Goal: Transaction & Acquisition: Purchase product/service

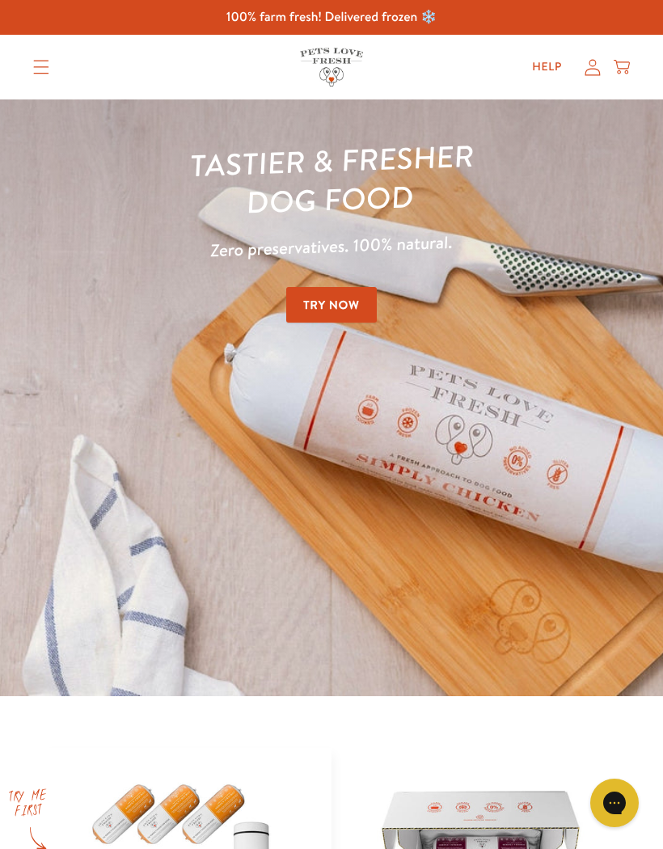
click at [43, 63] on icon "Translation missing: en.sections.header.menu" at bounding box center [41, 67] width 16 height 15
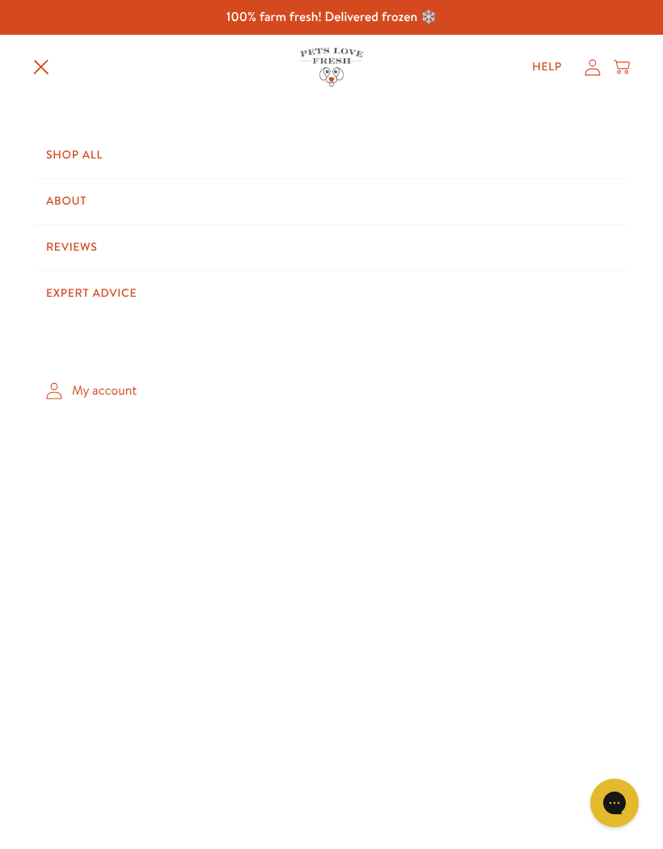
click at [93, 154] on link "Shop All" at bounding box center [331, 155] width 597 height 45
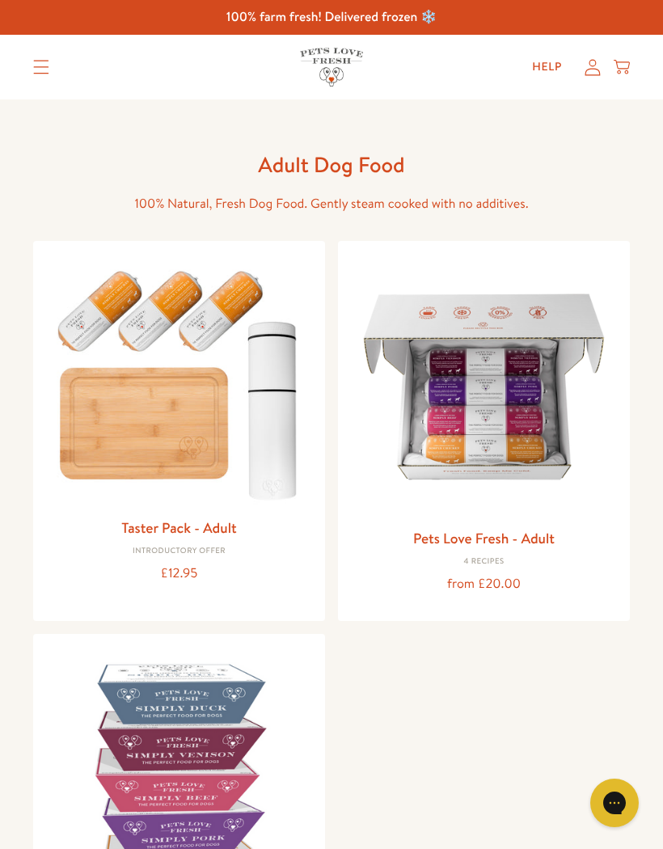
click at [42, 75] on summary "Translation missing: en.sections.header.menu" at bounding box center [41, 67] width 42 height 40
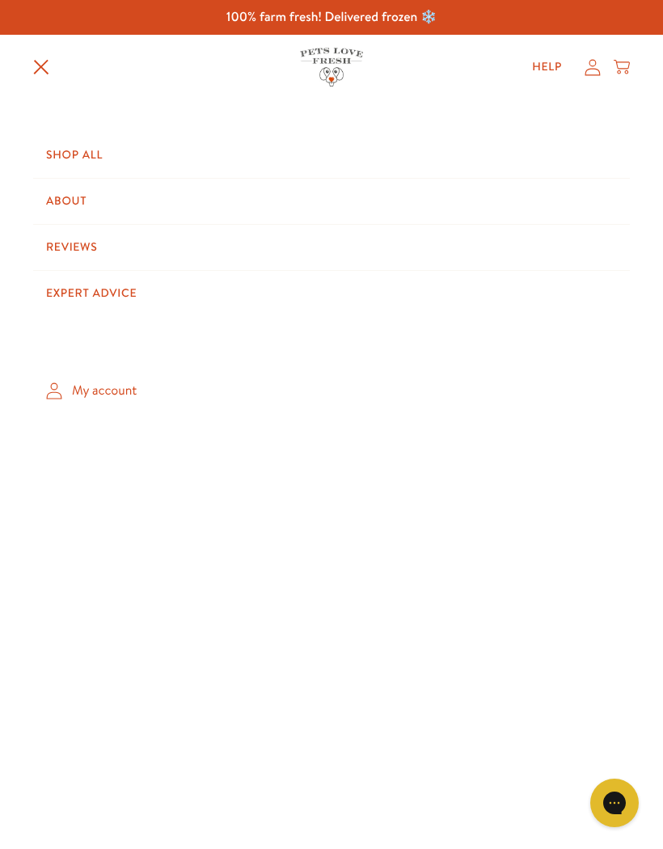
click at [120, 391] on link "My account" at bounding box center [331, 391] width 597 height 48
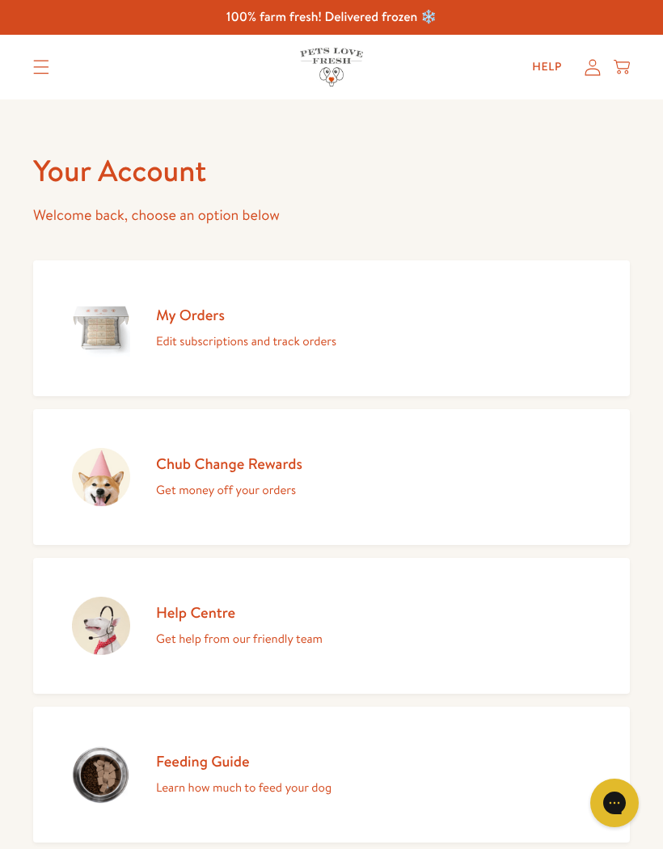
click at [541, 322] on link "My Orders Edit subscriptions and track orders" at bounding box center [331, 328] width 597 height 136
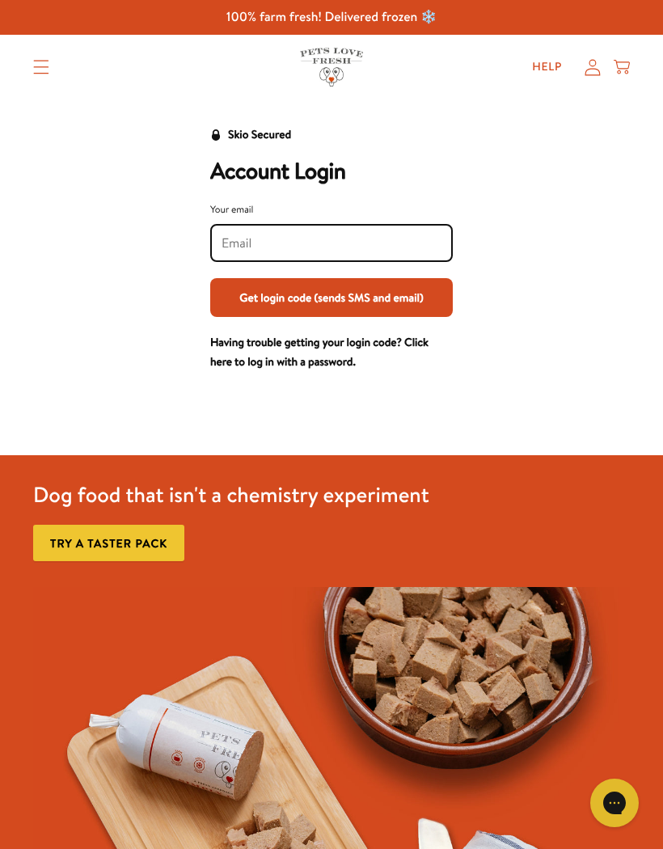
click at [408, 242] on input "Your email" at bounding box center [332, 244] width 220 height 18
type input "Sueandharrypotter@gmail.com"
click at [404, 292] on button "Get login code (sends SMS and email)" at bounding box center [331, 297] width 243 height 39
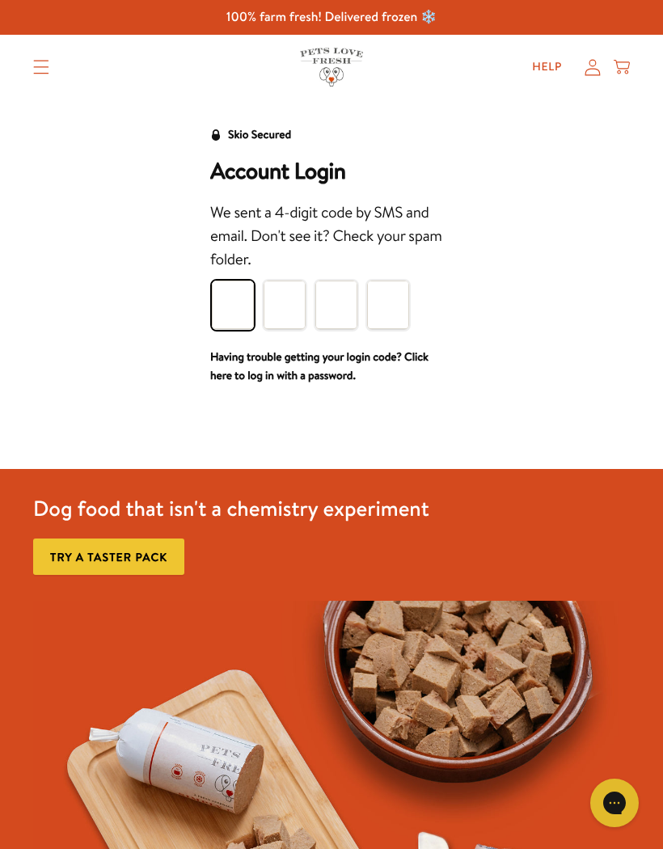
click at [231, 311] on input "Please enter your pin code" at bounding box center [233, 305] width 42 height 49
type input "3"
type input "9"
type input "4"
type input "6"
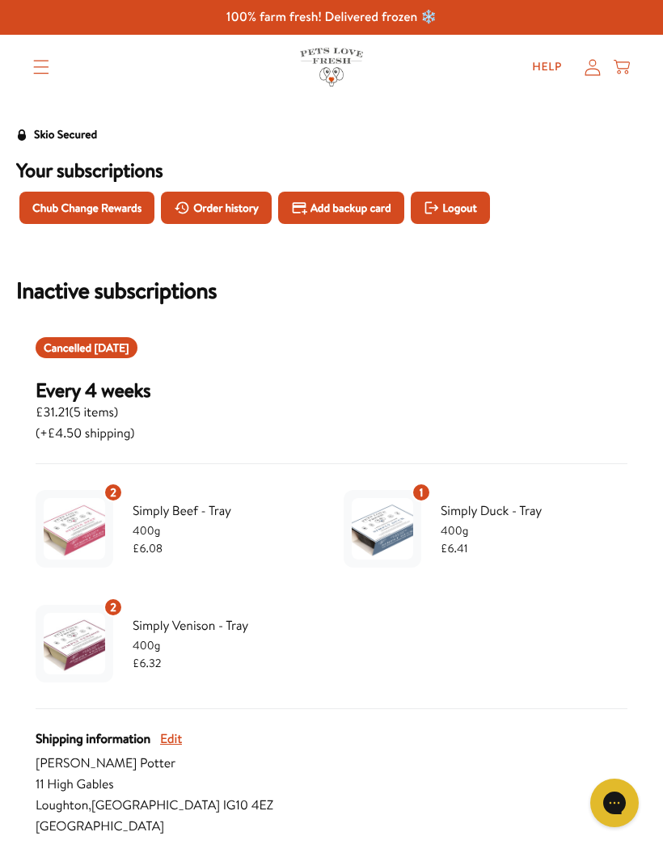
click at [117, 199] on span "Chub Change Rewards" at bounding box center [86, 208] width 109 height 18
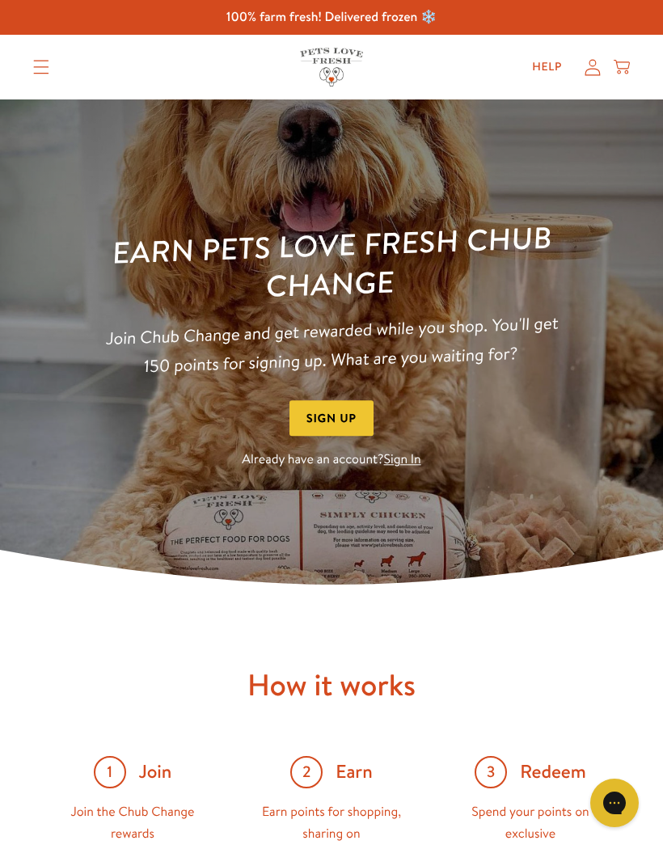
click at [439, 497] on img at bounding box center [331, 341] width 663 height 485
click at [409, 457] on link "Sign In" at bounding box center [402, 460] width 37 height 18
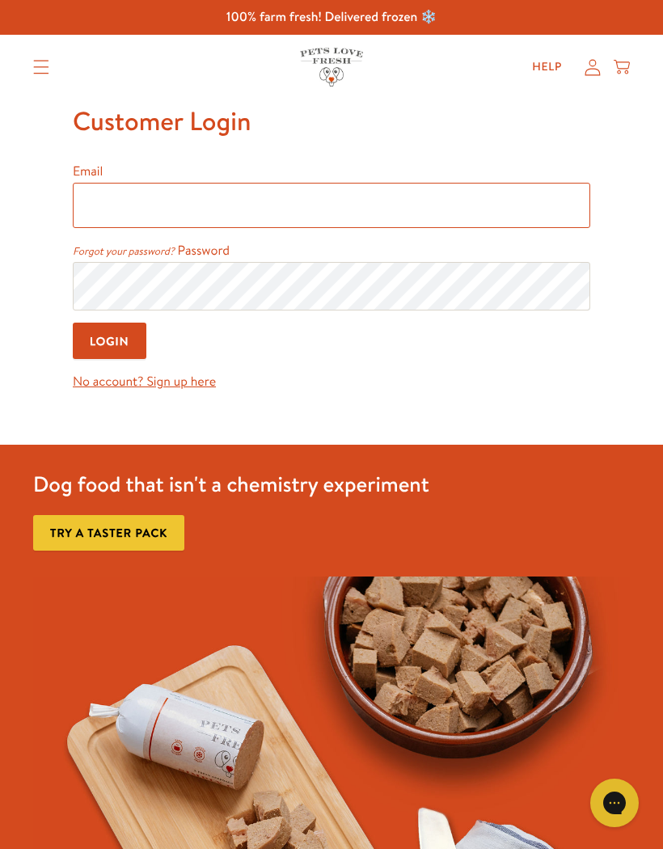
click at [467, 212] on input "Email" at bounding box center [332, 205] width 518 height 45
click at [252, 205] on input "Email" at bounding box center [332, 205] width 518 height 45
click at [379, 227] on input "Email" at bounding box center [332, 205] width 518 height 45
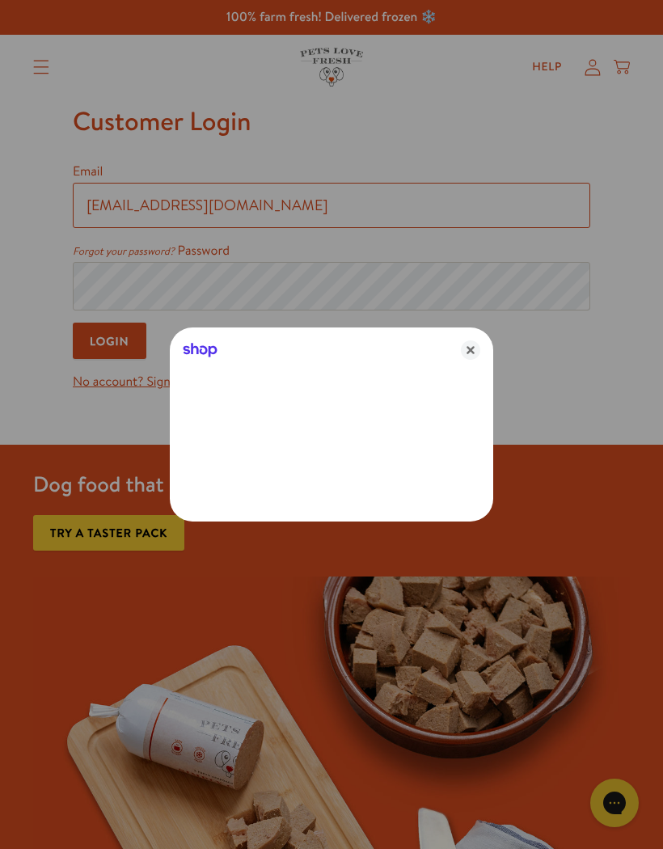
type input "sueandharrypotter@gmail.com"
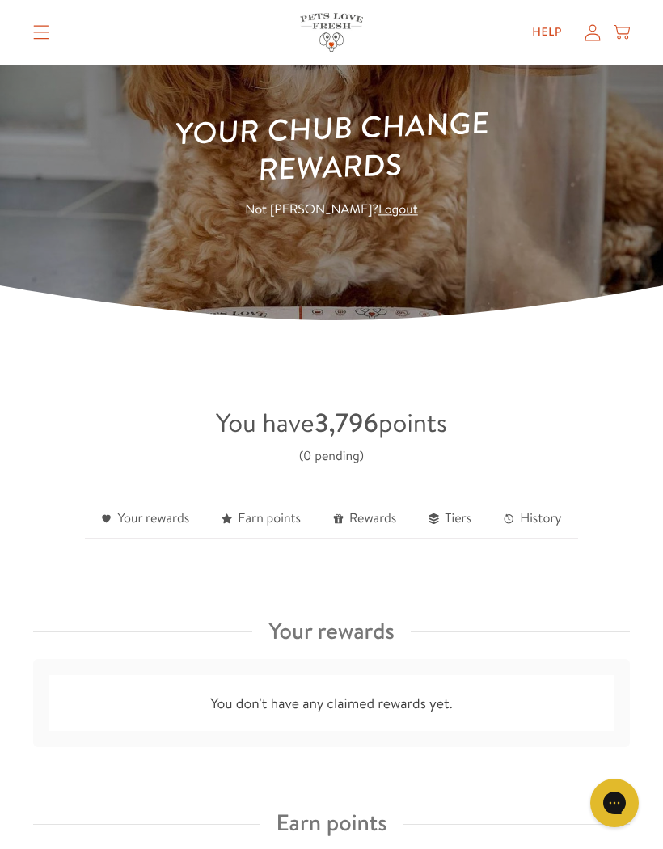
scroll to position [112, 0]
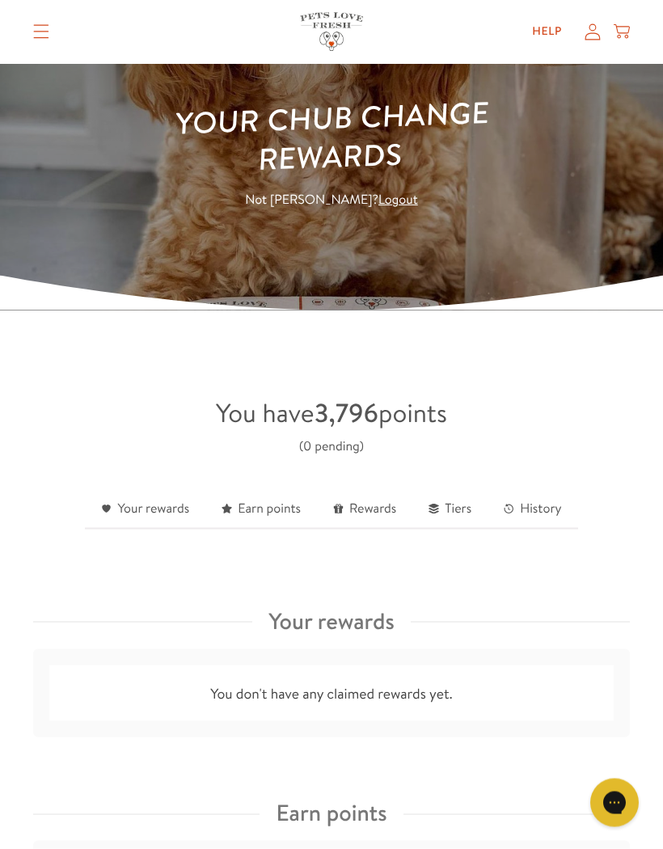
click at [160, 507] on link "Your rewards" at bounding box center [145, 510] width 121 height 40
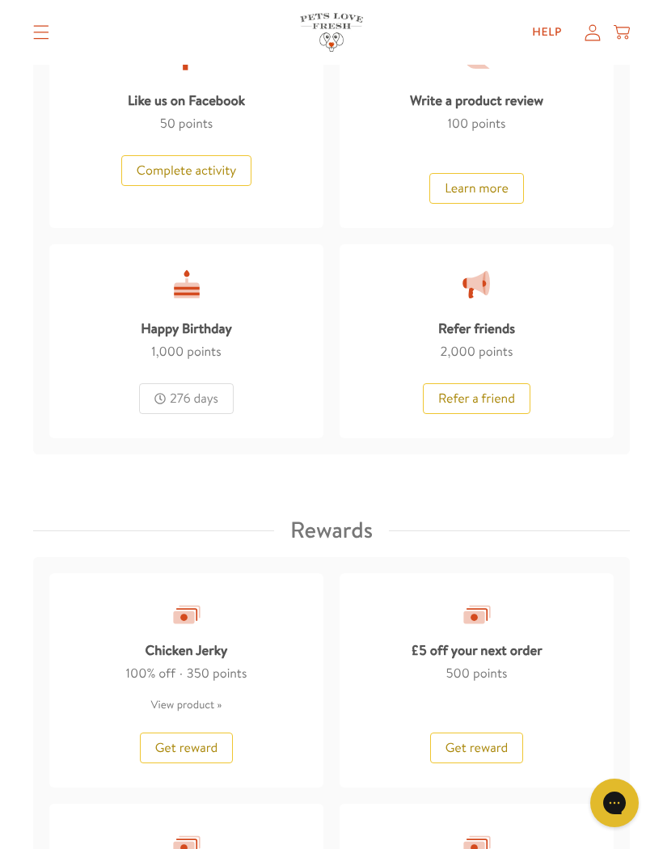
scroll to position [1359, 0]
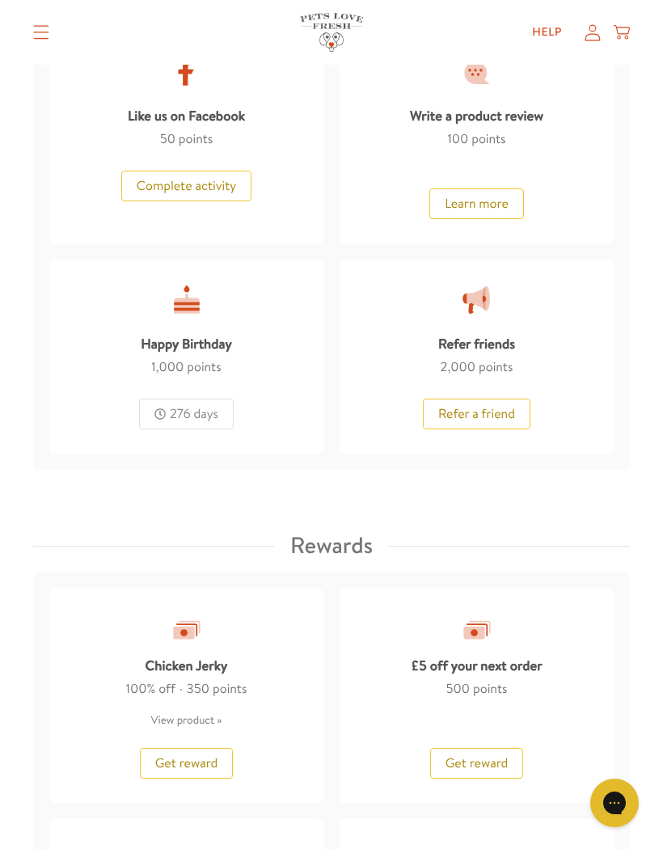
click at [197, 348] on div "Happy Birthday" at bounding box center [186, 341] width 91 height 32
click at [180, 419] on div "276 days" at bounding box center [186, 414] width 95 height 31
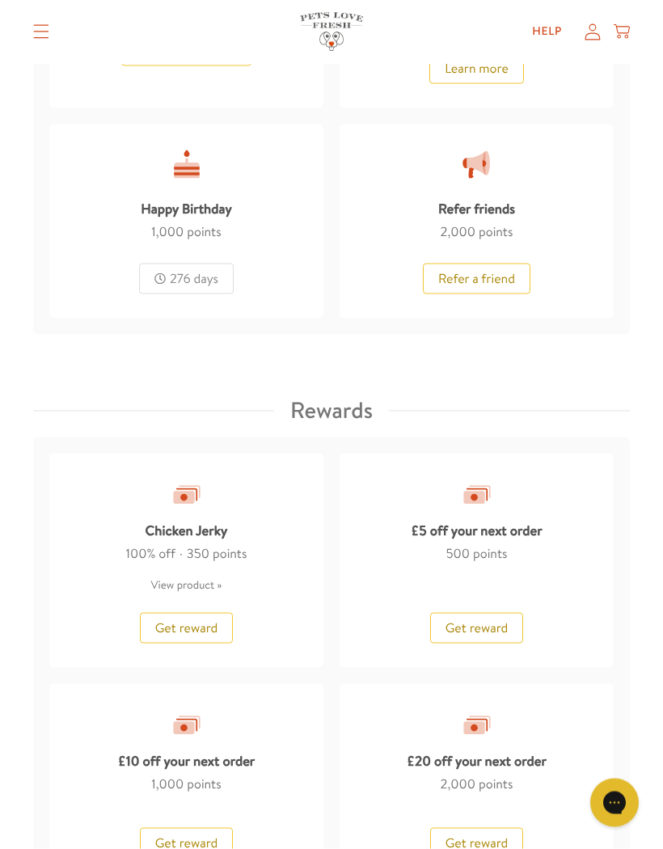
scroll to position [1495, 0]
click at [490, 619] on span "Get reward" at bounding box center [477, 628] width 63 height 18
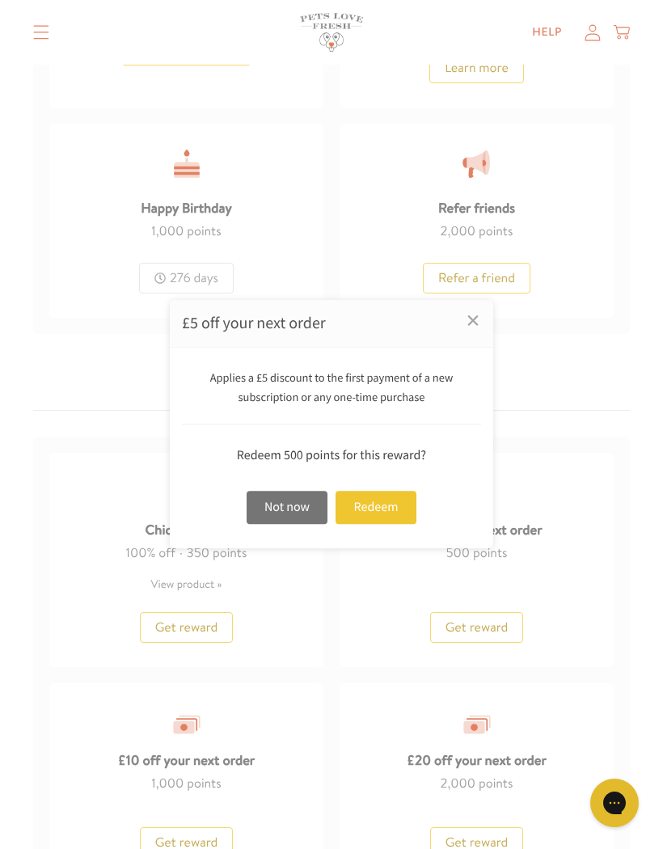
click at [291, 524] on div "Not now" at bounding box center [287, 507] width 81 height 33
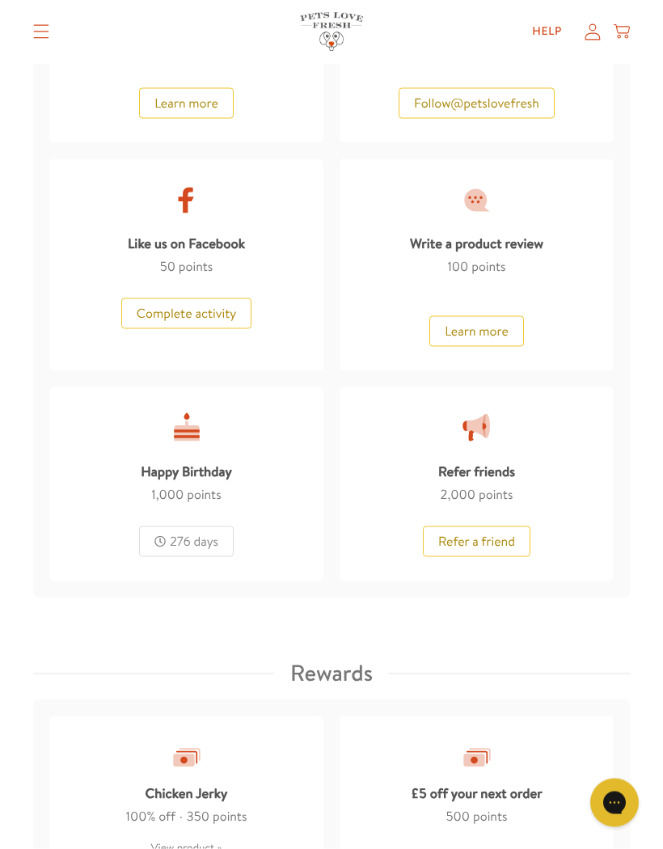
scroll to position [1176, 0]
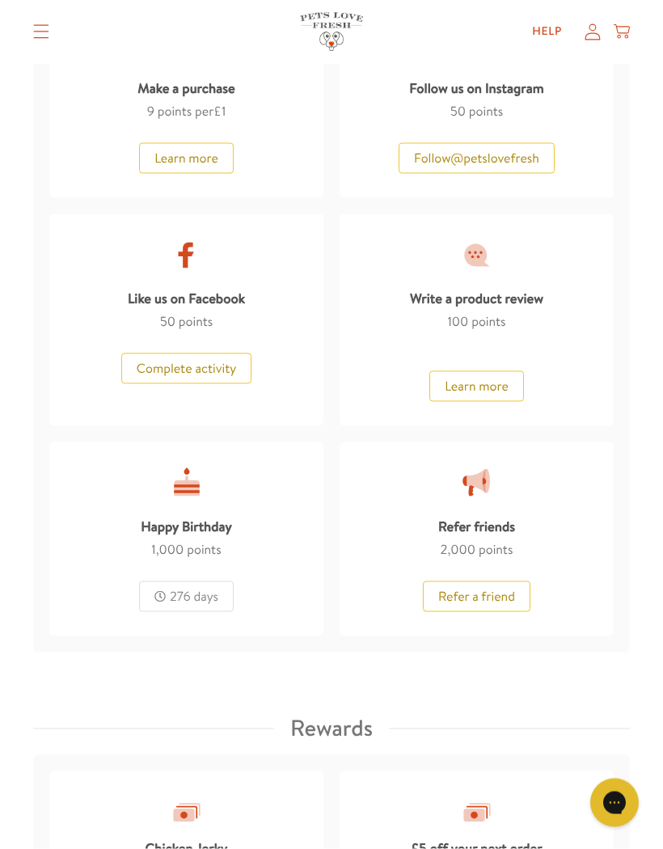
click at [212, 517] on div "Happy Birthday" at bounding box center [186, 524] width 91 height 32
click at [193, 477] on div at bounding box center [187, 484] width 34 height 34
click at [197, 517] on div "Happy Birthday" at bounding box center [186, 524] width 91 height 32
click at [192, 594] on div "276 days" at bounding box center [186, 597] width 95 height 31
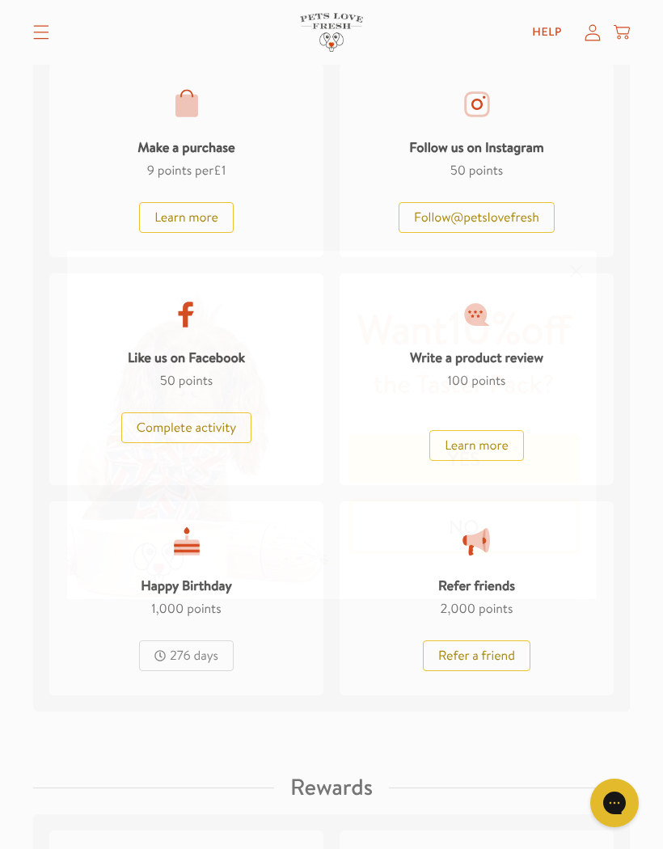
scroll to position [1115, 0]
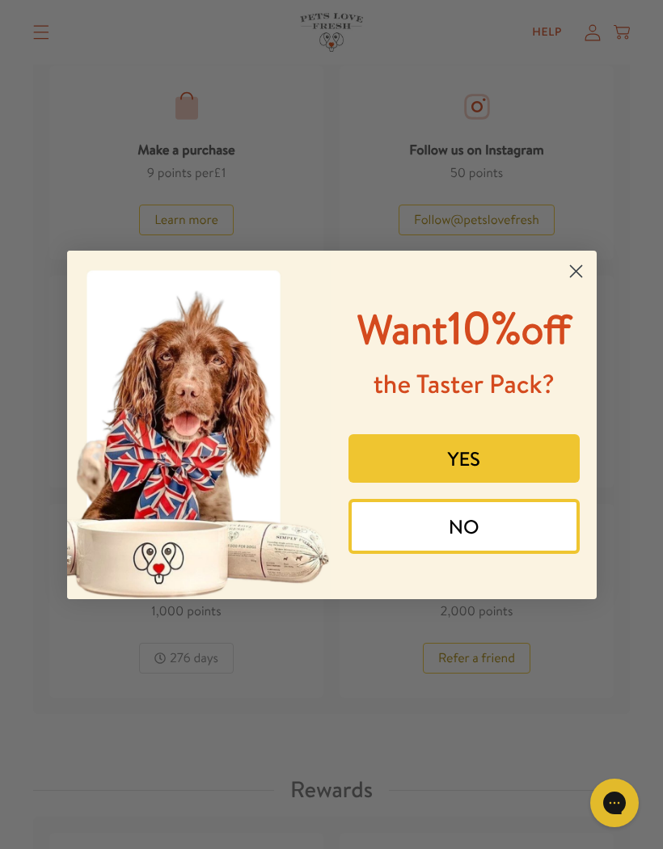
click at [524, 554] on button "NO" at bounding box center [464, 526] width 231 height 55
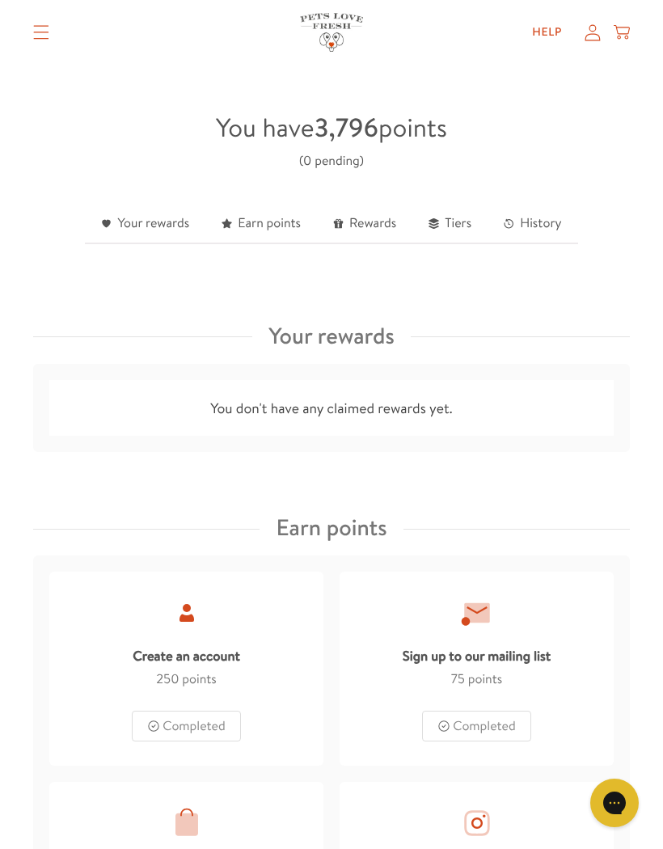
scroll to position [397, 0]
click at [372, 218] on link "Rewards" at bounding box center [364, 225] width 95 height 40
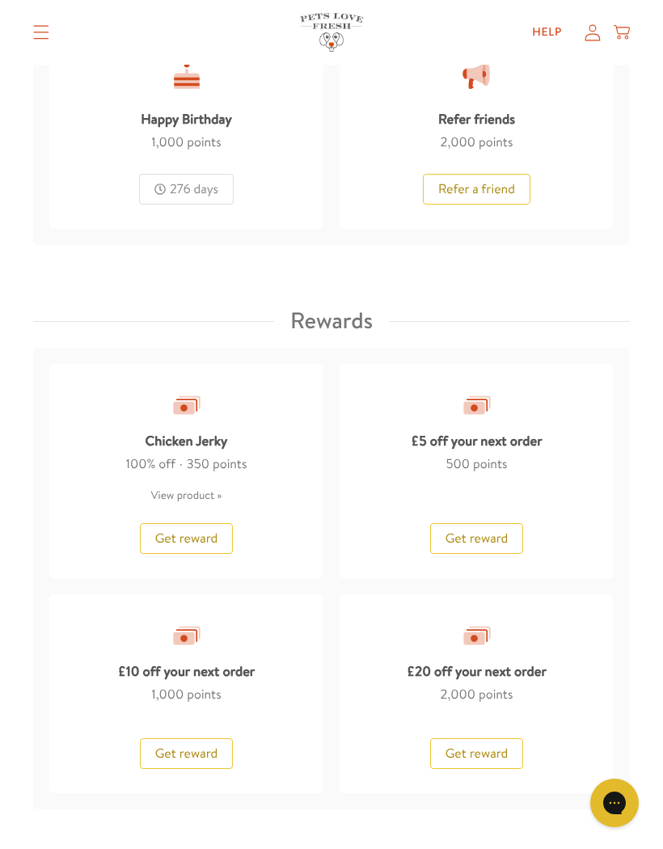
scroll to position [1865, 0]
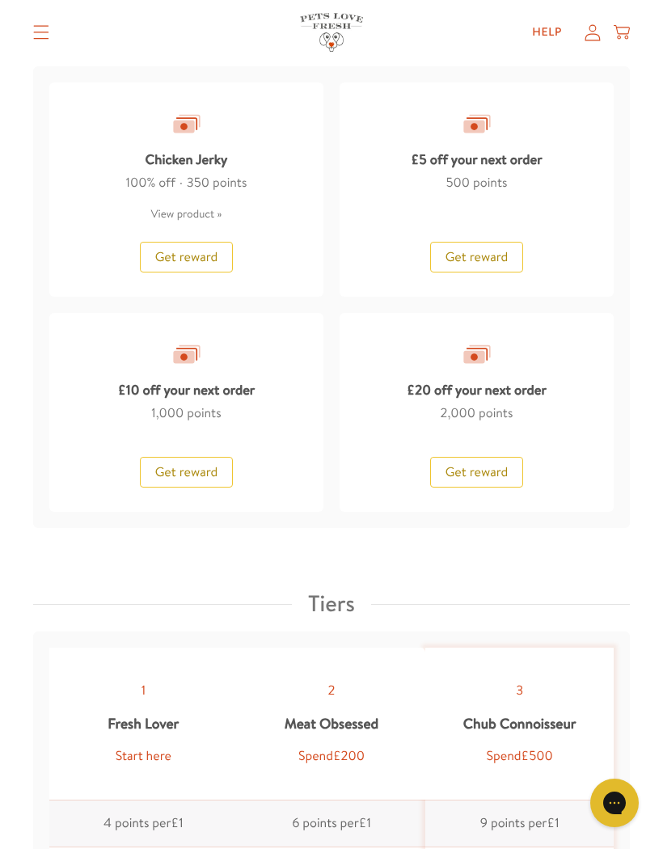
click at [493, 248] on span "Get reward" at bounding box center [477, 257] width 63 height 18
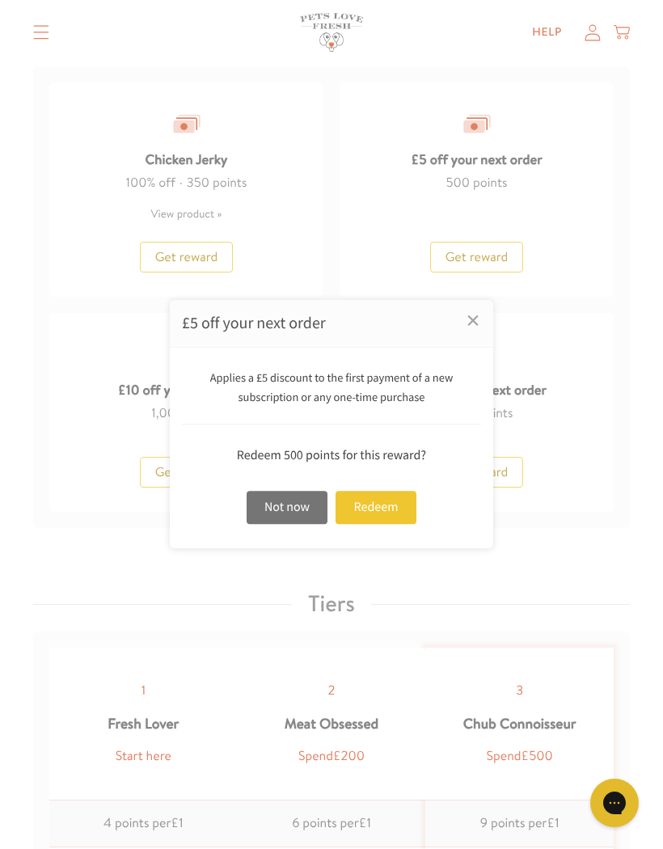
click at [476, 320] on link "×" at bounding box center [473, 320] width 40 height 40
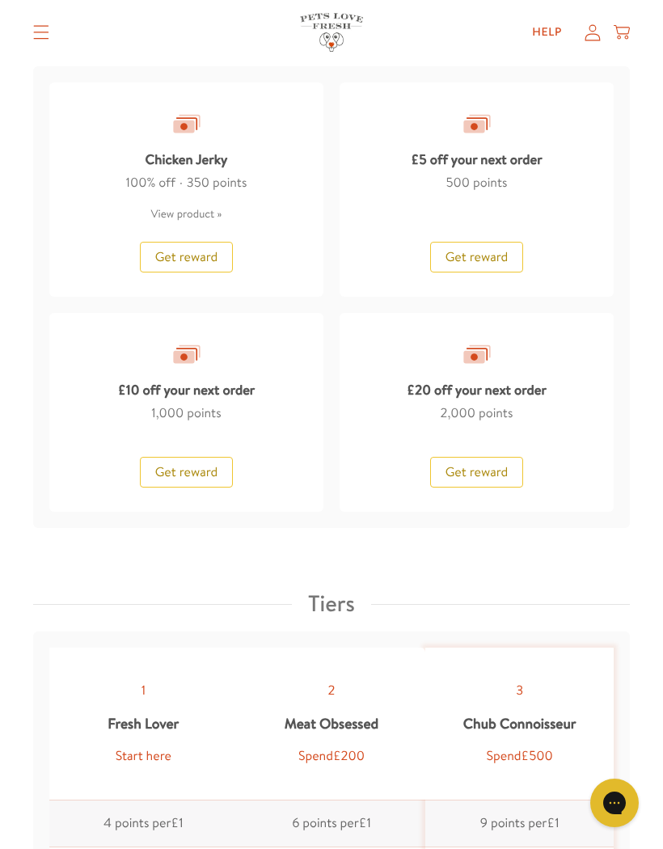
click at [201, 470] on span "Get reward" at bounding box center [186, 472] width 63 height 18
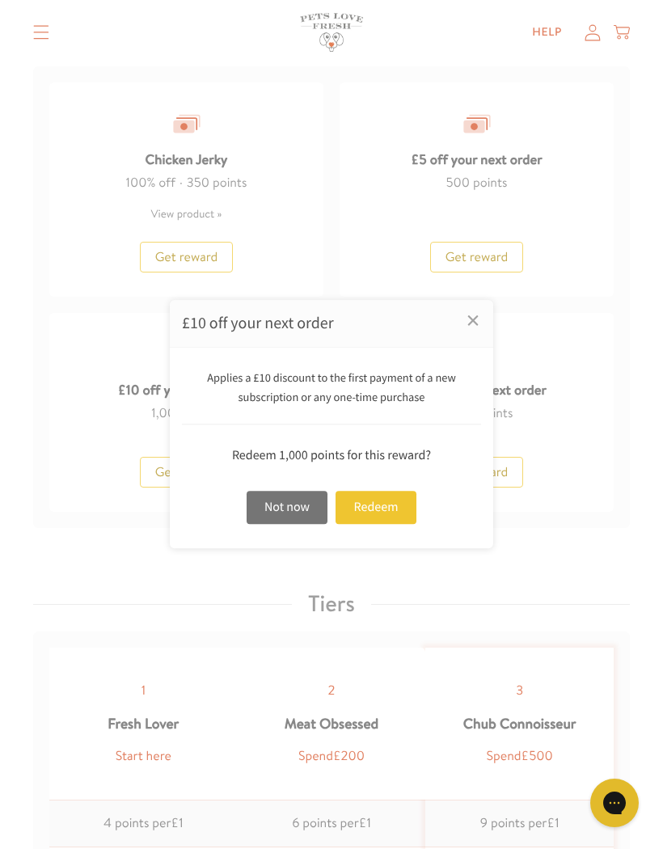
click at [478, 325] on link "×" at bounding box center [473, 320] width 40 height 40
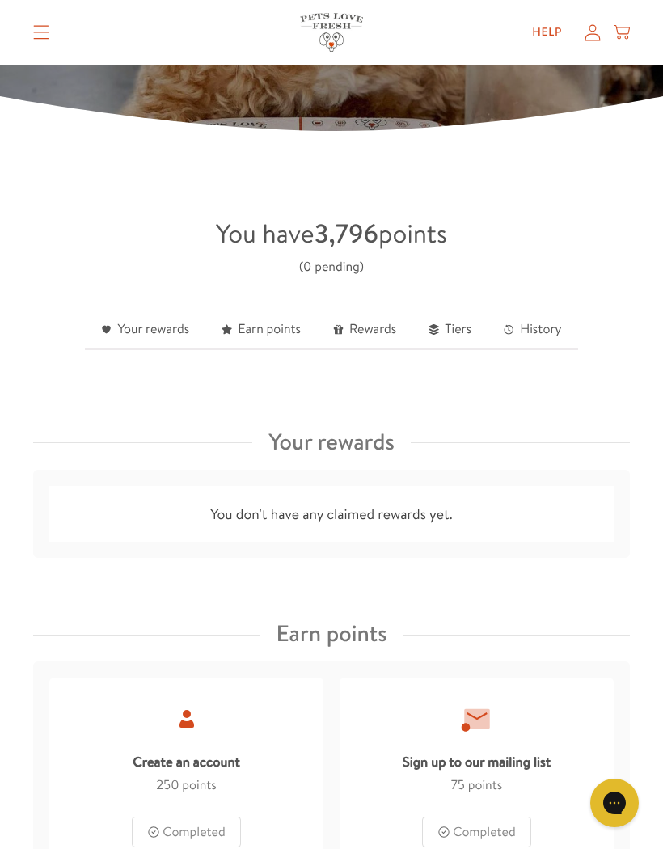
scroll to position [306, 0]
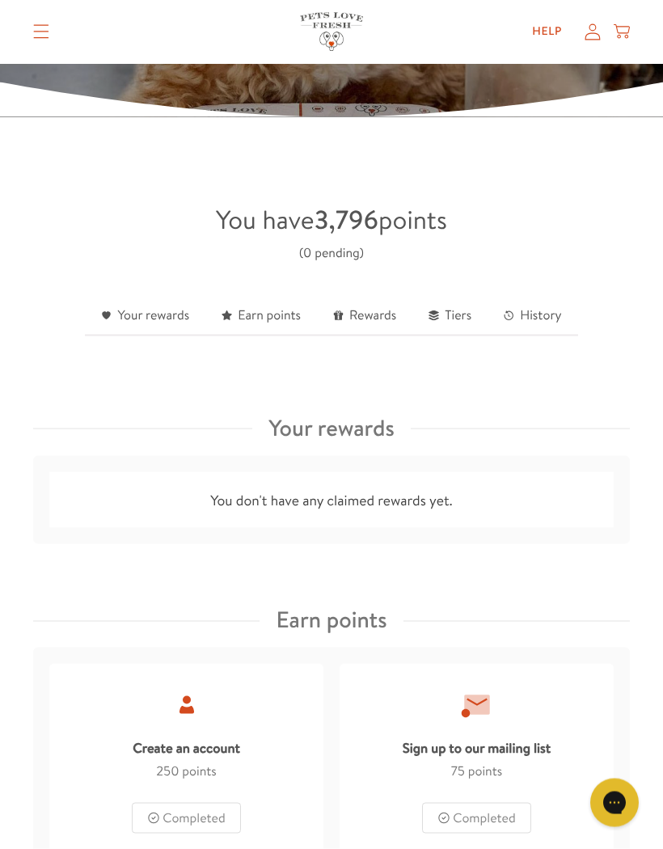
click at [275, 310] on link "Earn points" at bounding box center [261, 317] width 112 height 40
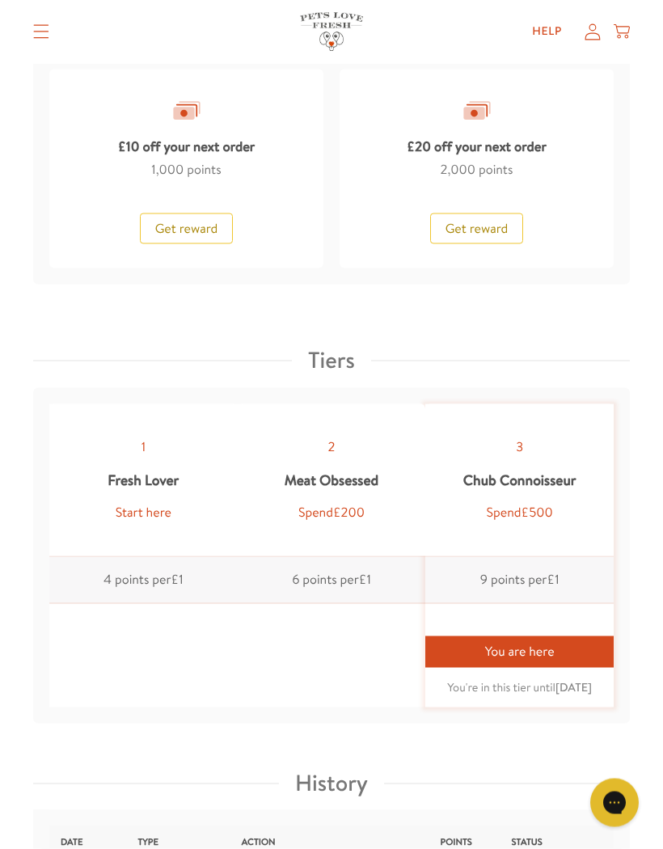
scroll to position [2109, 0]
click at [588, 645] on div "You are here" at bounding box center [519, 652] width 188 height 32
click at [571, 488] on div "Chub Connoisseur" at bounding box center [519, 480] width 113 height 44
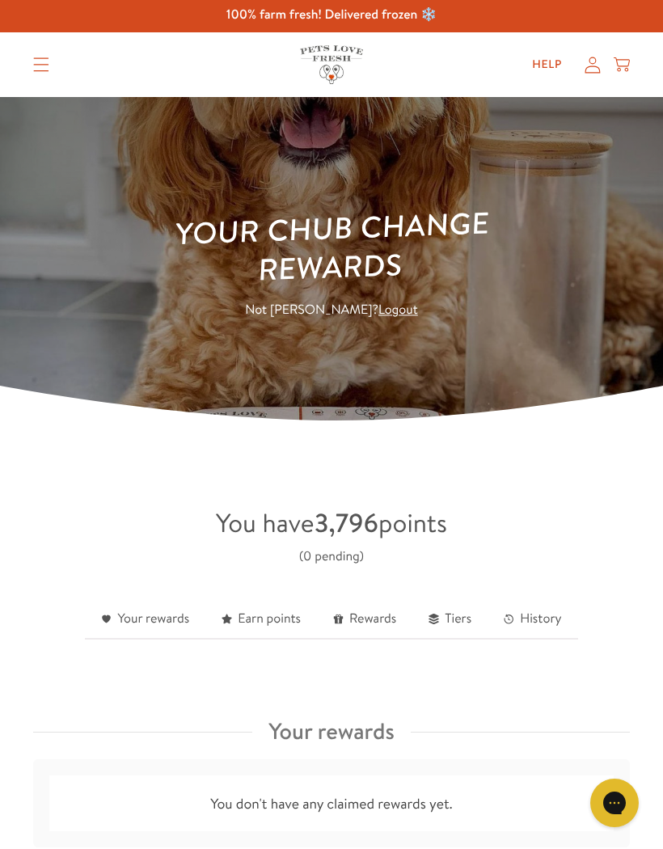
scroll to position [0, 0]
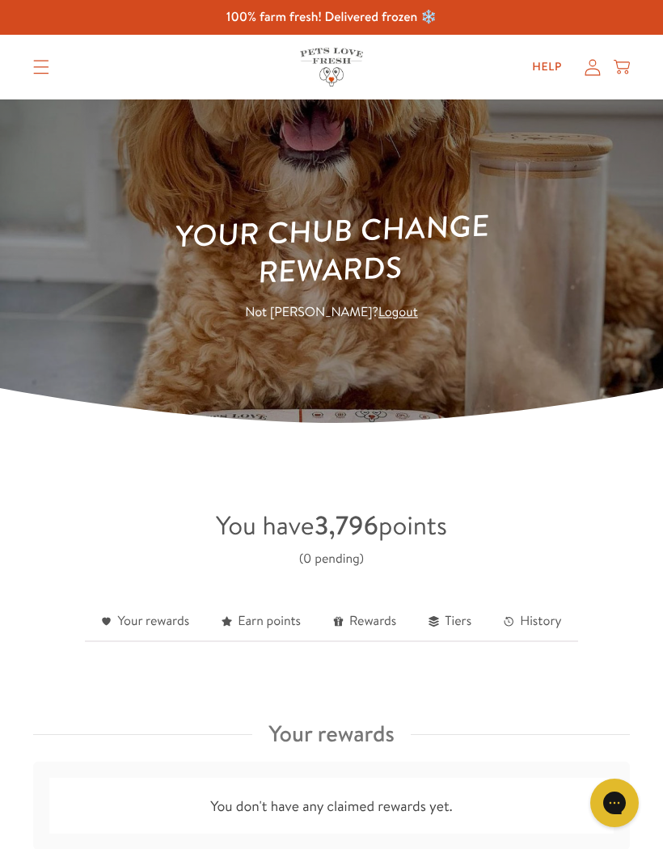
click at [39, 58] on summary "Translation missing: en.sections.header.menu" at bounding box center [41, 67] width 42 height 40
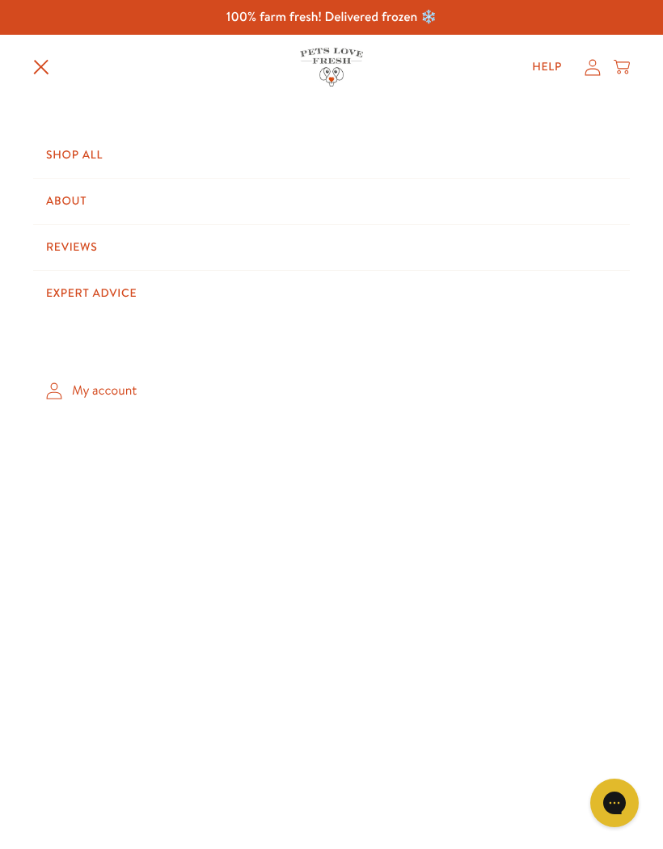
click at [82, 150] on link "Shop All" at bounding box center [331, 155] width 597 height 45
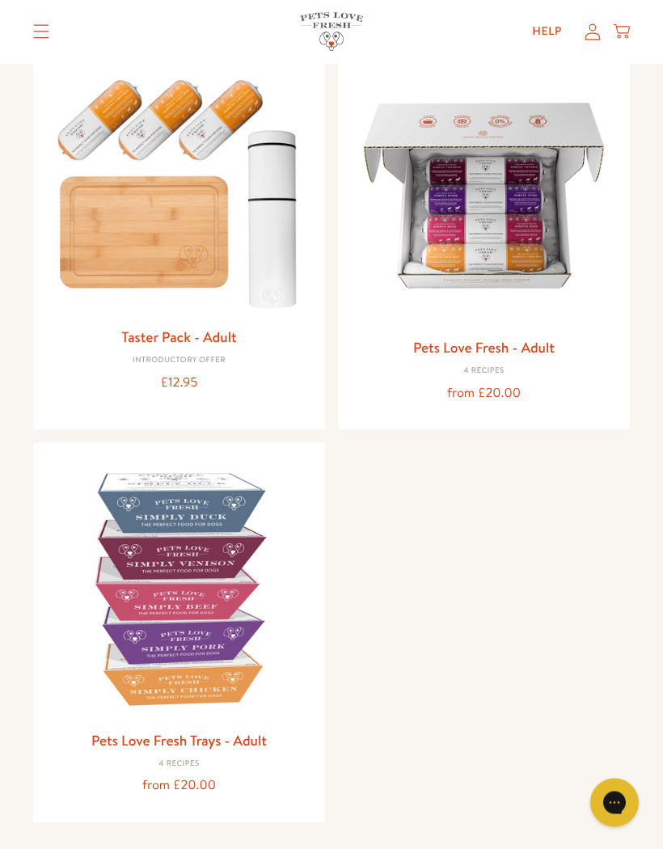
scroll to position [192, 0]
click at [494, 231] on img at bounding box center [484, 195] width 266 height 266
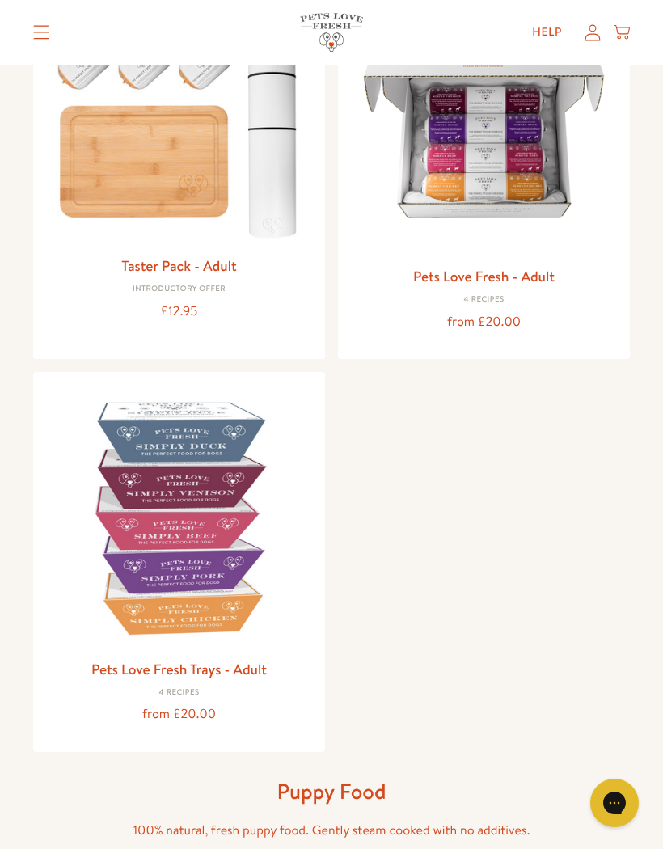
click at [497, 147] on img at bounding box center [484, 125] width 266 height 266
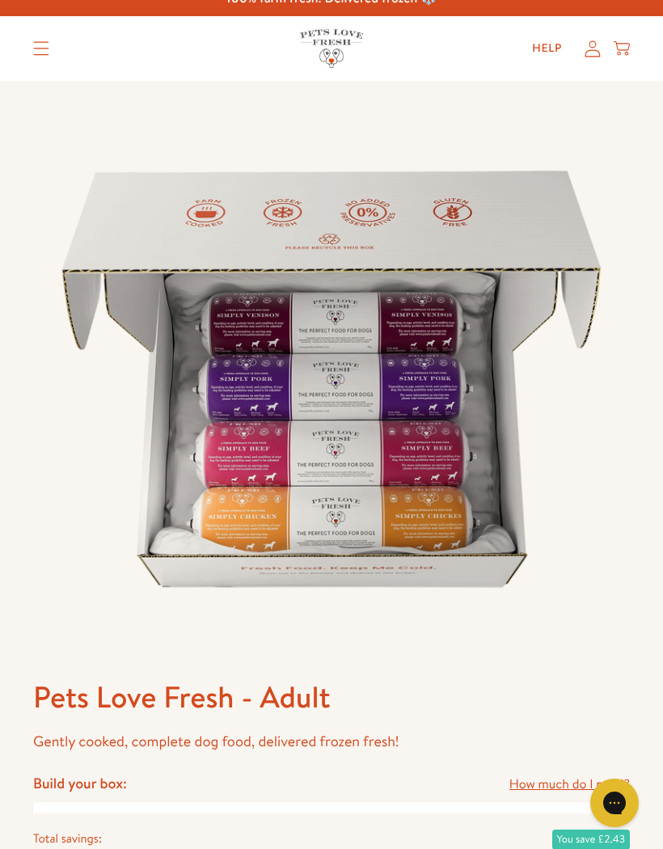
scroll to position [39, 0]
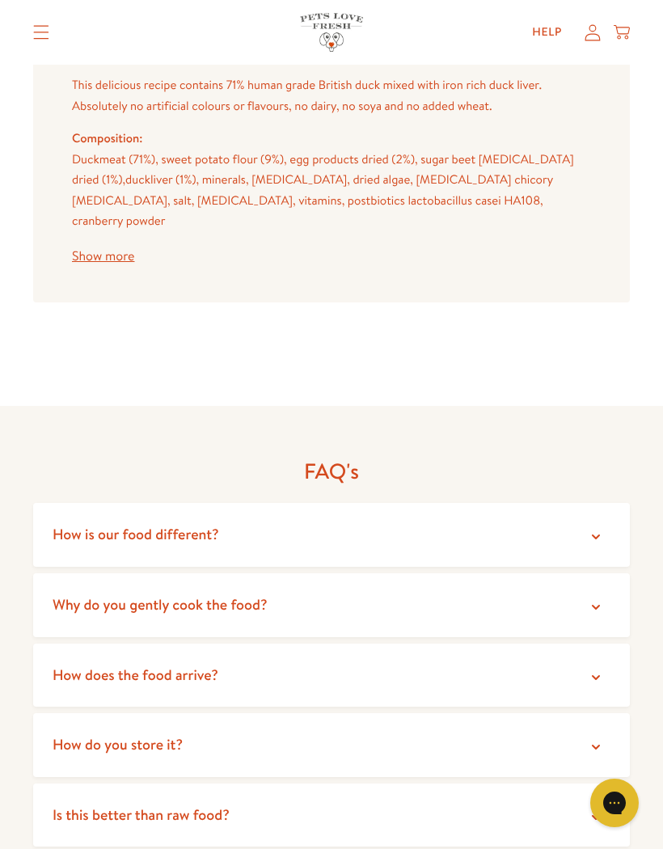
scroll to position [3618, 0]
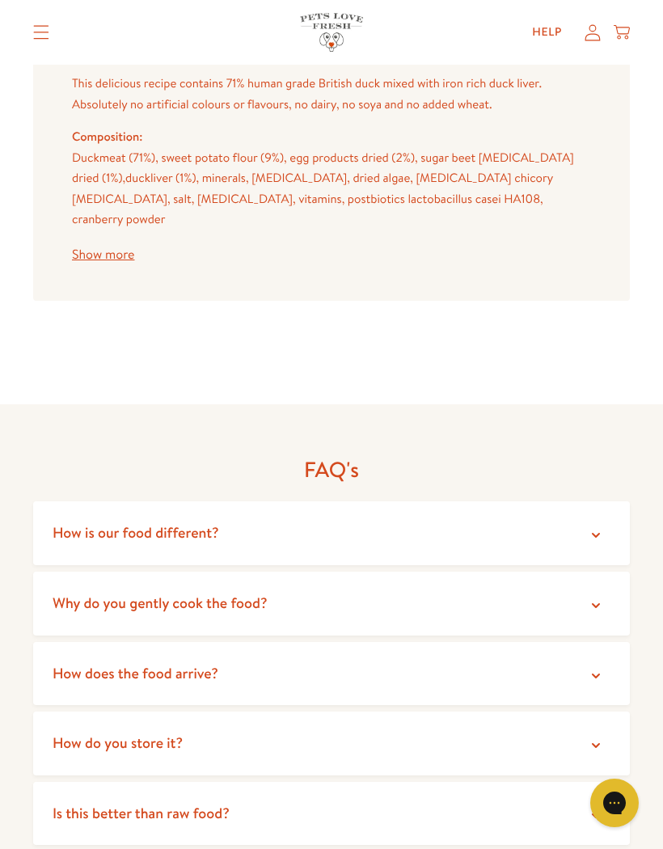
click at [599, 712] on summary "How do you store it?" at bounding box center [331, 744] width 597 height 64
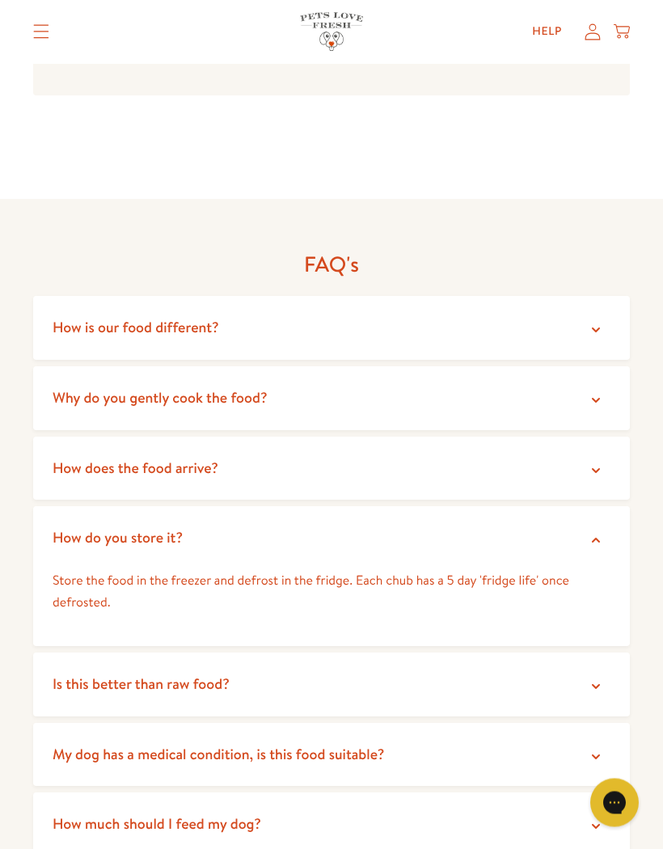
scroll to position [3826, 0]
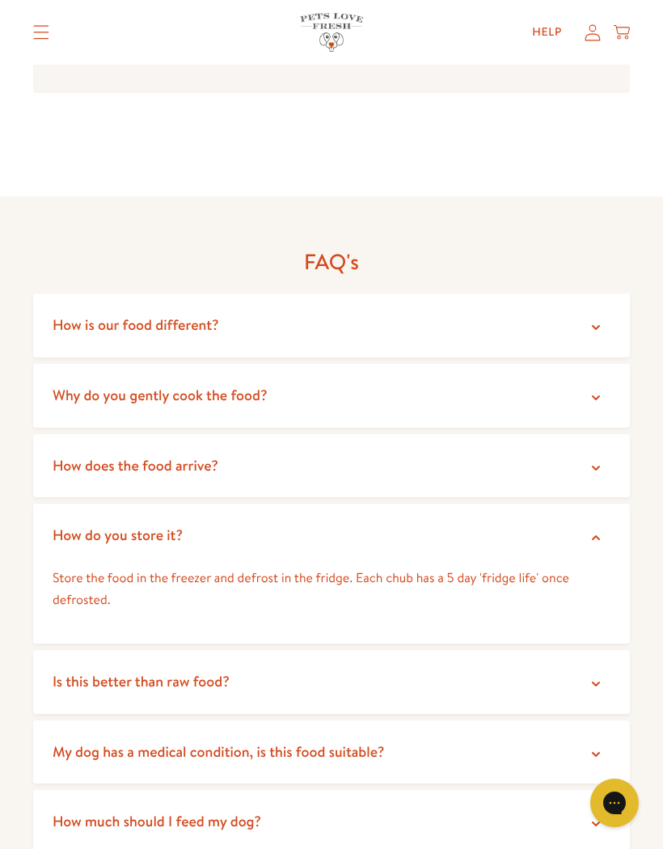
click at [595, 816] on icon at bounding box center [596, 824] width 16 height 16
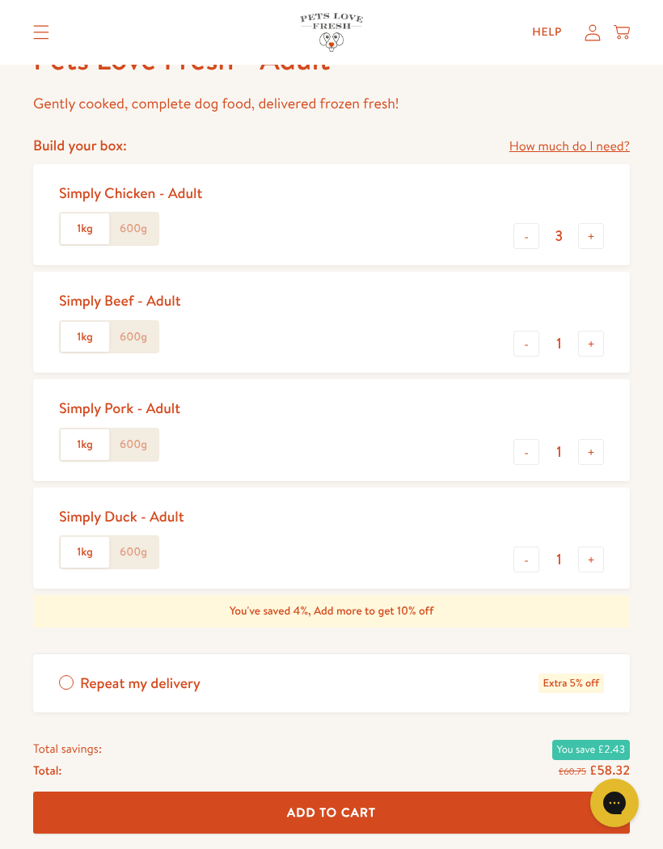
scroll to position [617, 0]
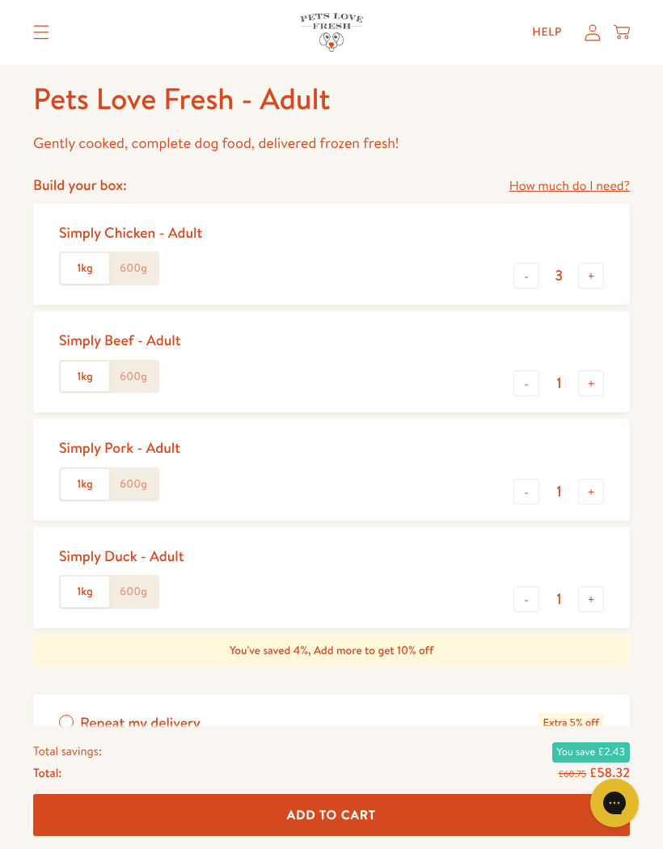
click at [533, 266] on button "-" at bounding box center [527, 276] width 26 height 26
click at [529, 263] on button "-" at bounding box center [527, 276] width 26 height 26
type input "1"
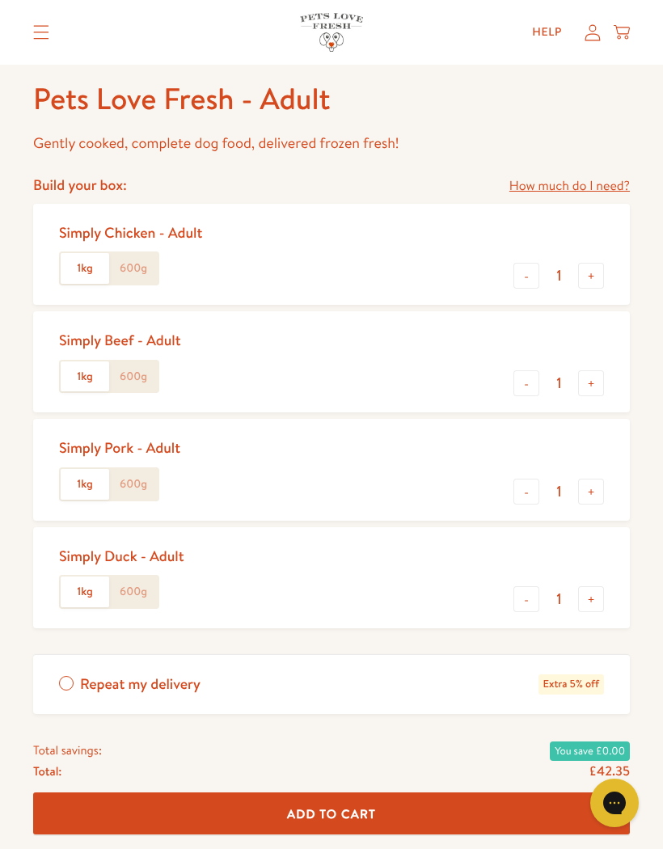
click at [593, 384] on button "+" at bounding box center [591, 383] width 26 height 26
type input "2"
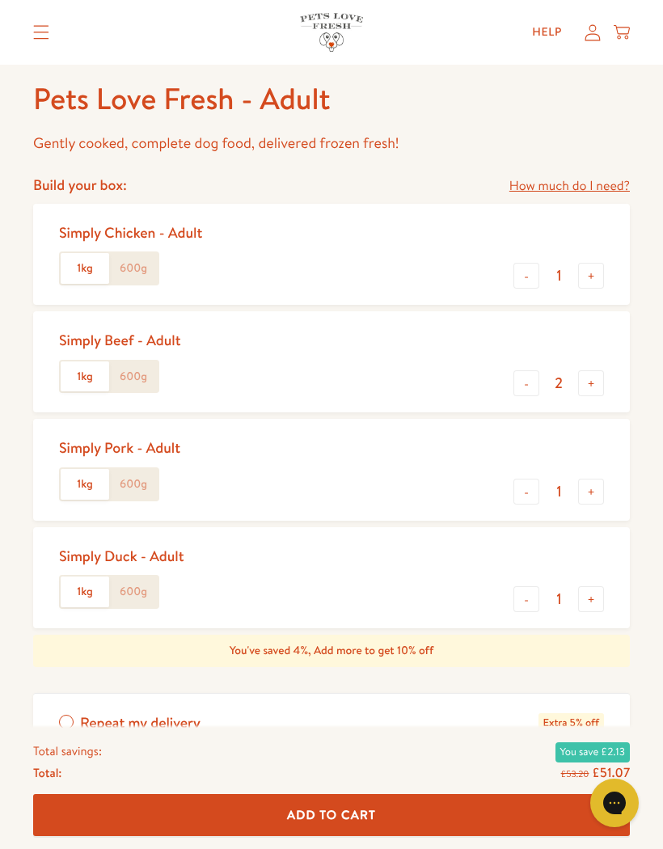
click at [594, 593] on button "+" at bounding box center [591, 599] width 26 height 26
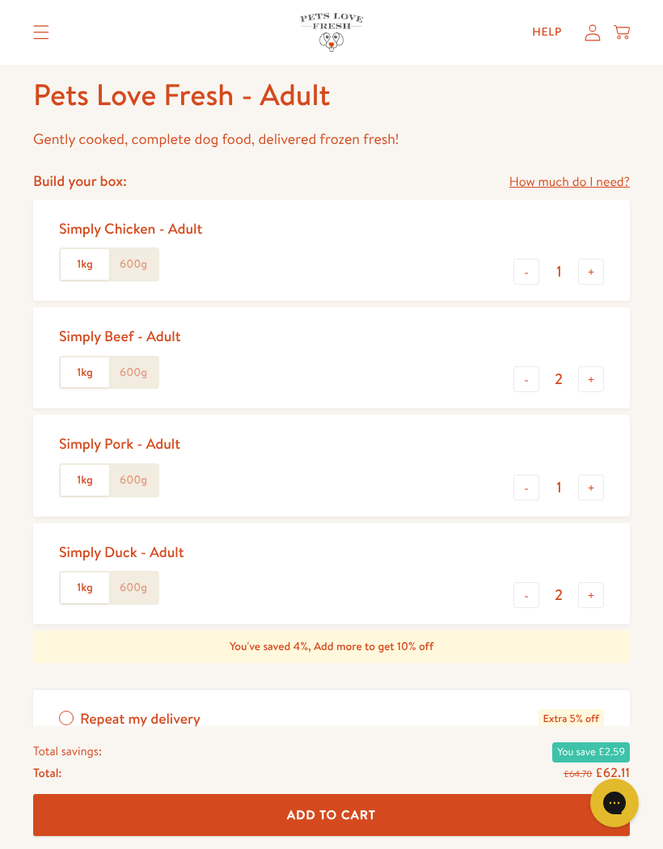
scroll to position [656, 0]
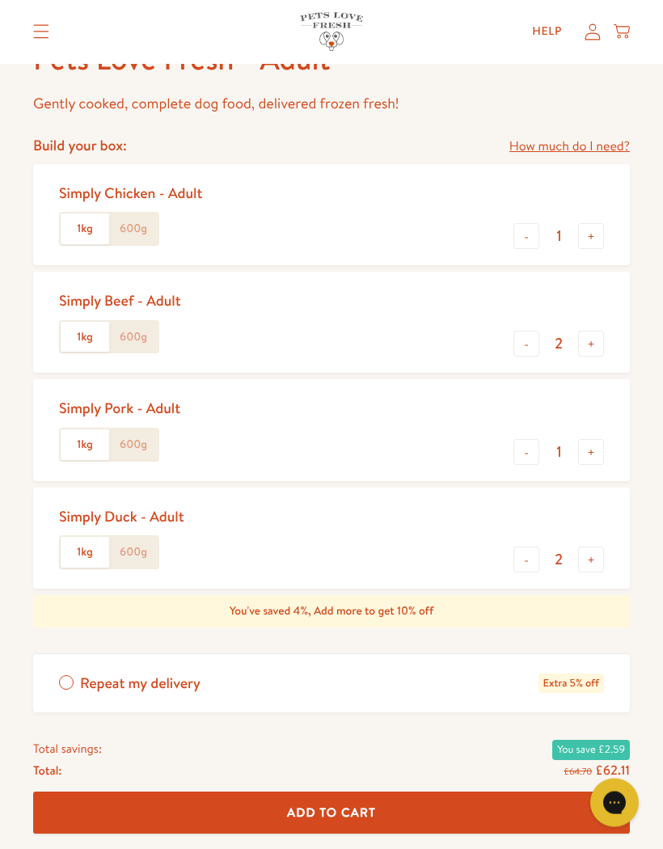
click at [527, 548] on button "-" at bounding box center [527, 561] width 26 height 26
type input "1"
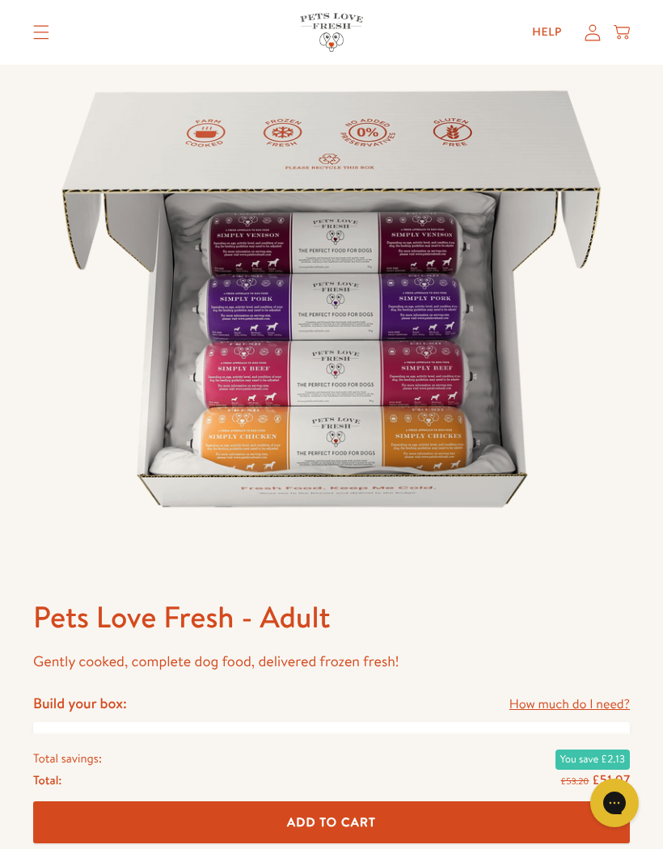
scroll to position [0, 0]
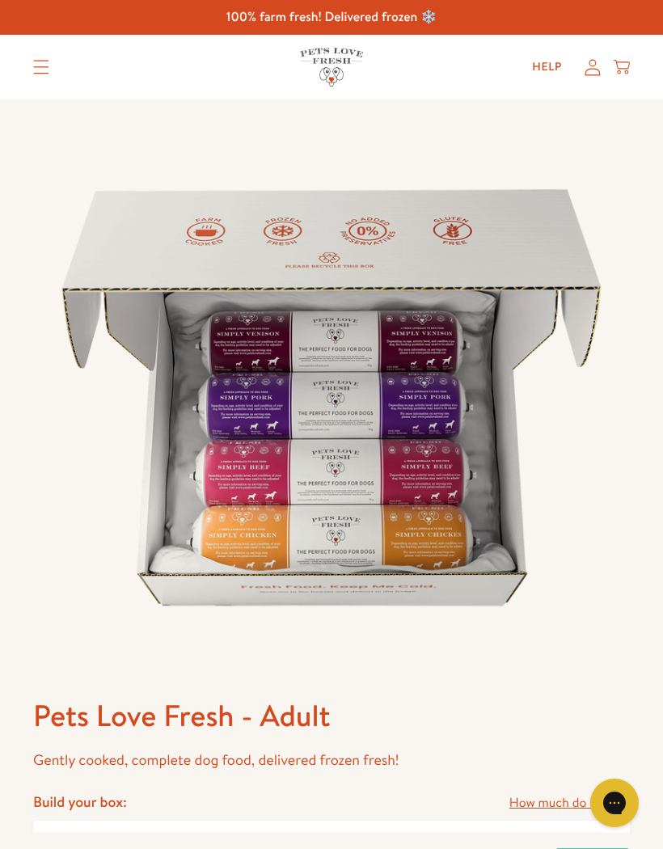
click at [34, 61] on icon "Translation missing: en.sections.header.menu" at bounding box center [41, 68] width 15 height 14
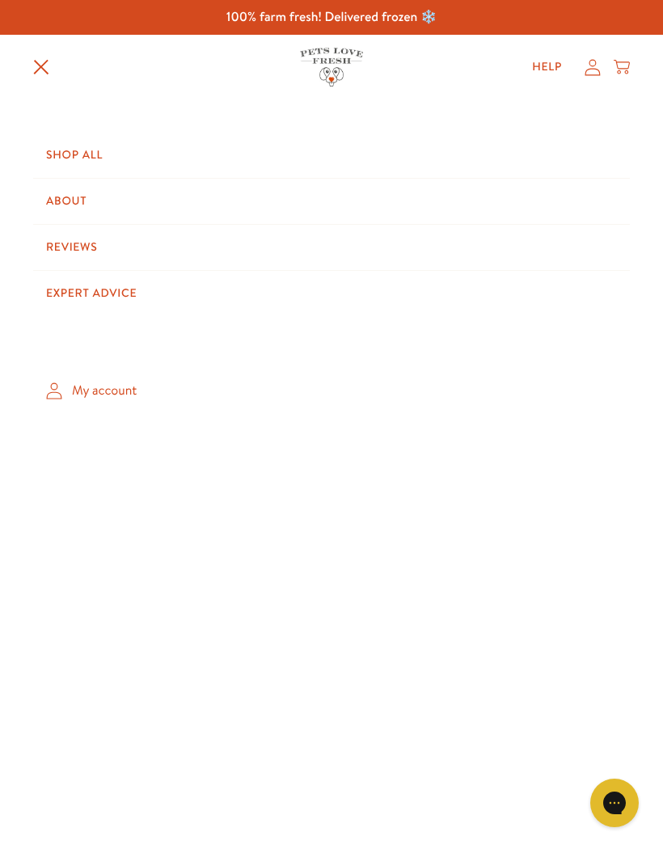
click at [87, 151] on link "Shop All" at bounding box center [331, 155] width 597 height 45
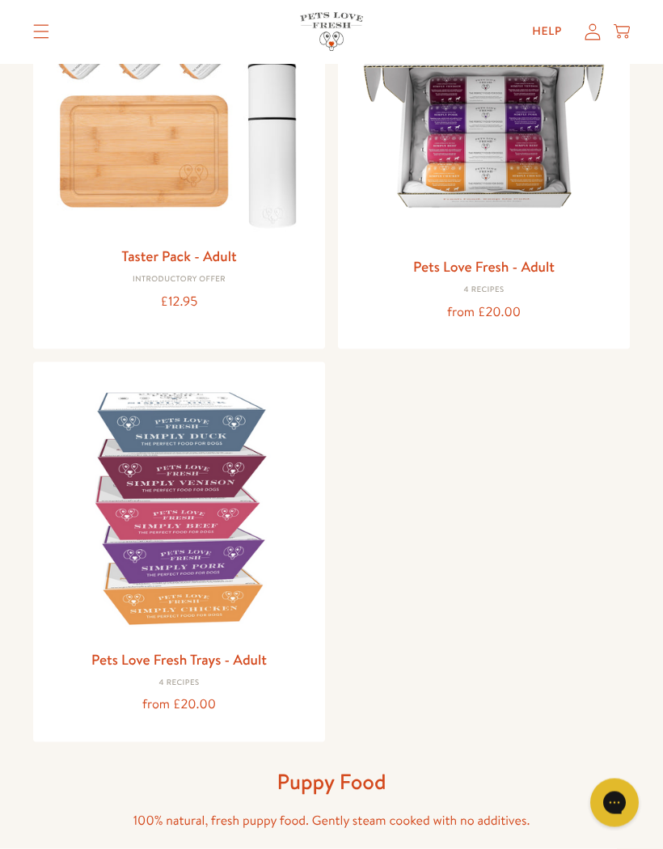
scroll to position [294, 0]
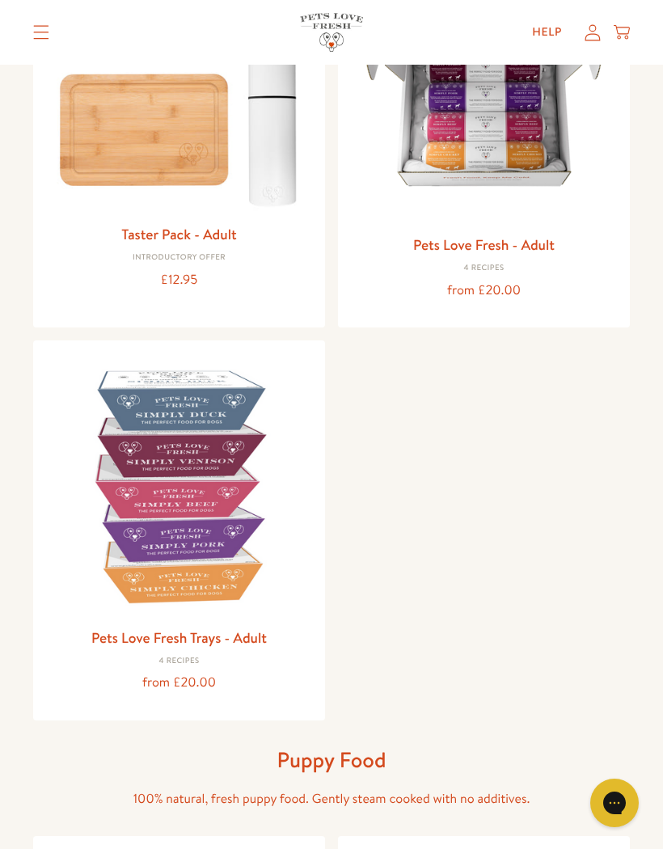
click at [199, 509] on img at bounding box center [179, 486] width 266 height 266
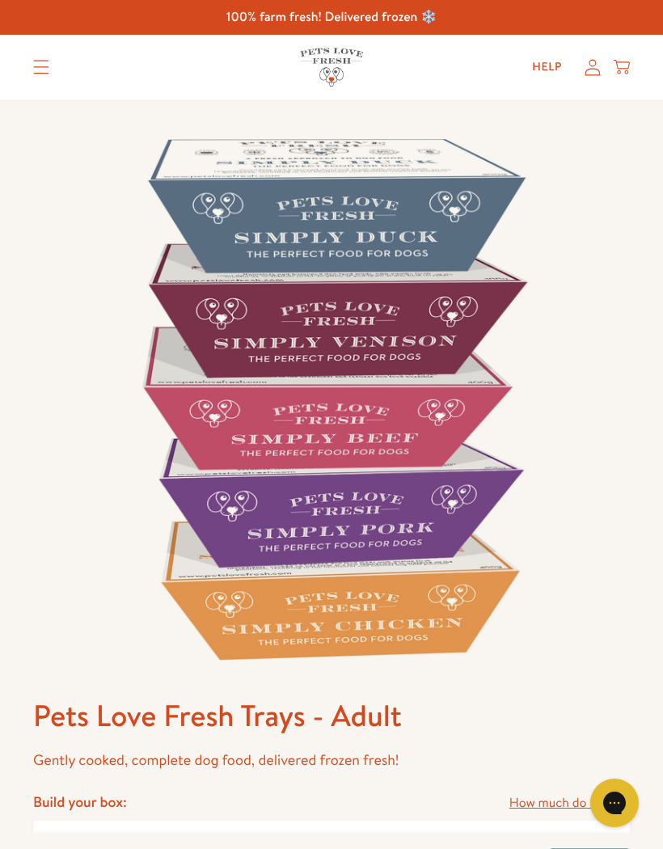
click at [47, 66] on icon "Translation missing: en.sections.header.menu" at bounding box center [41, 67] width 16 height 15
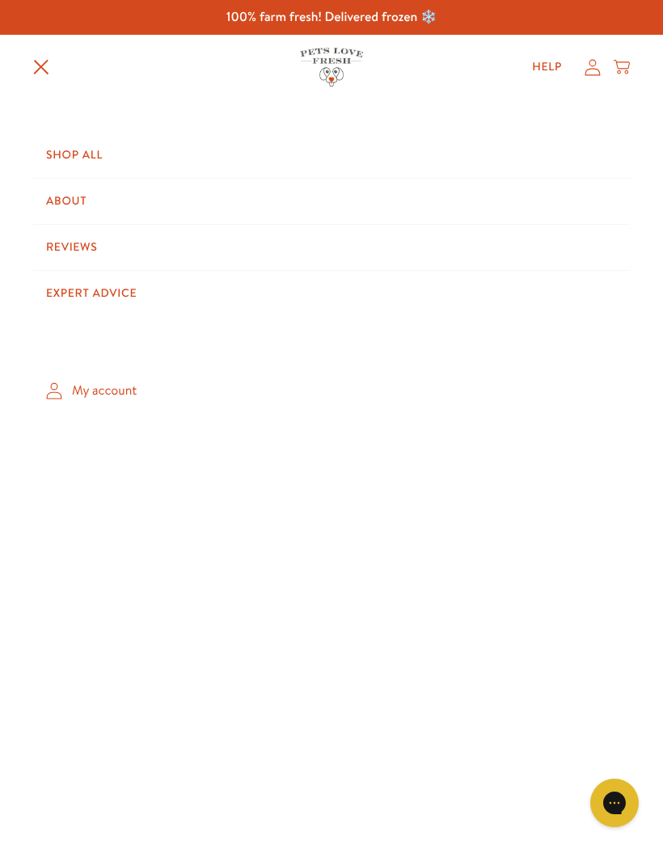
click at [105, 142] on link "Shop All" at bounding box center [331, 155] width 597 height 45
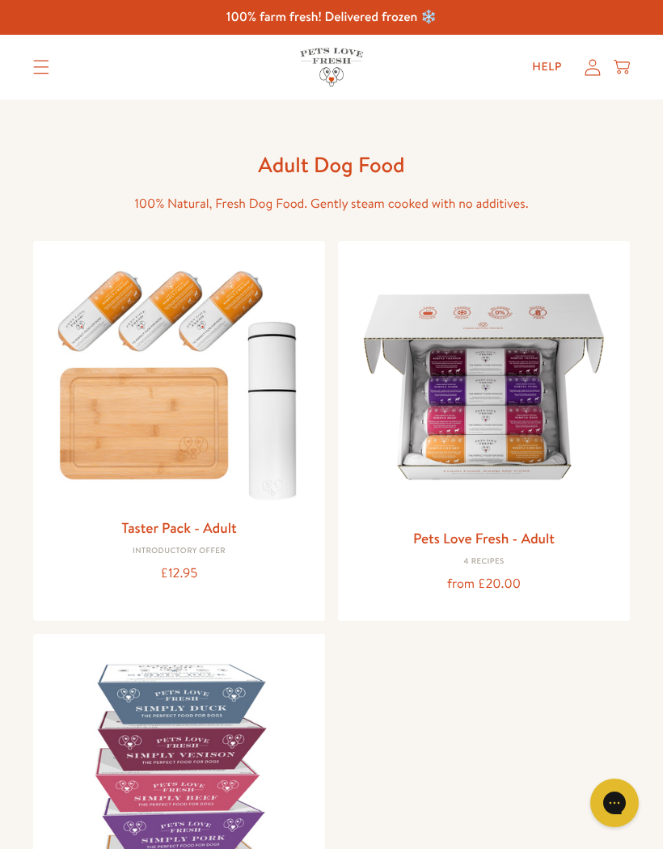
click at [524, 422] on img at bounding box center [484, 387] width 266 height 266
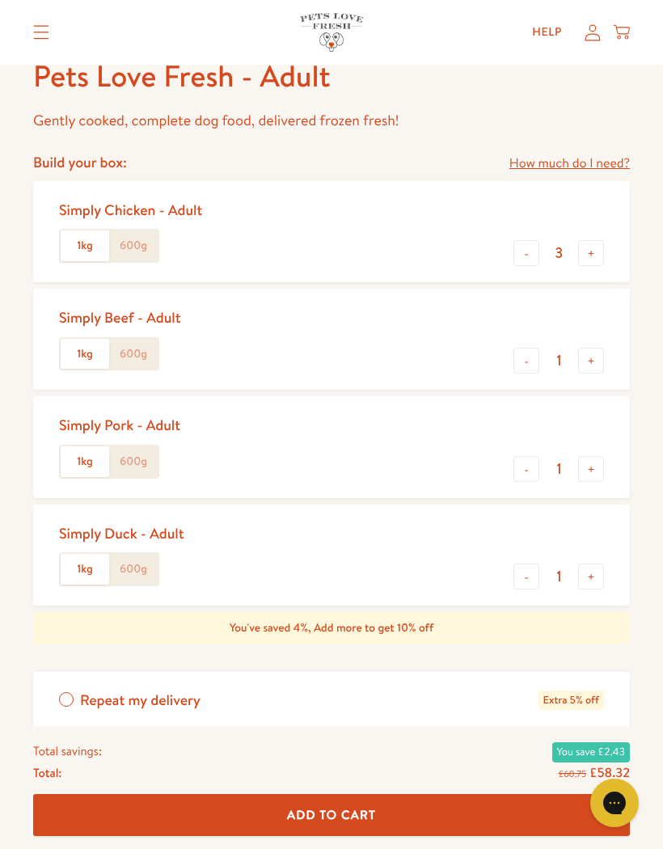
scroll to position [639, 0]
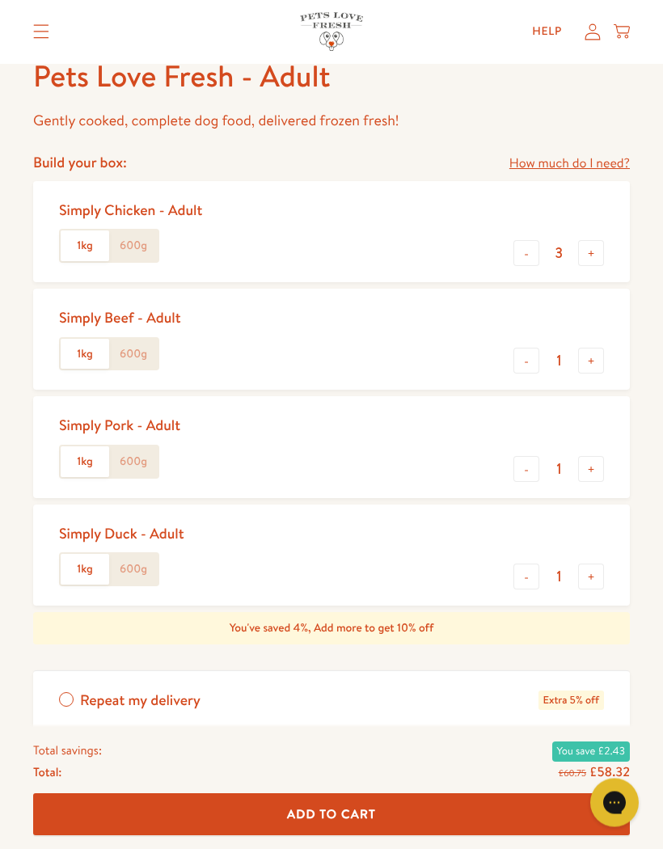
click at [527, 249] on button "-" at bounding box center [527, 254] width 26 height 26
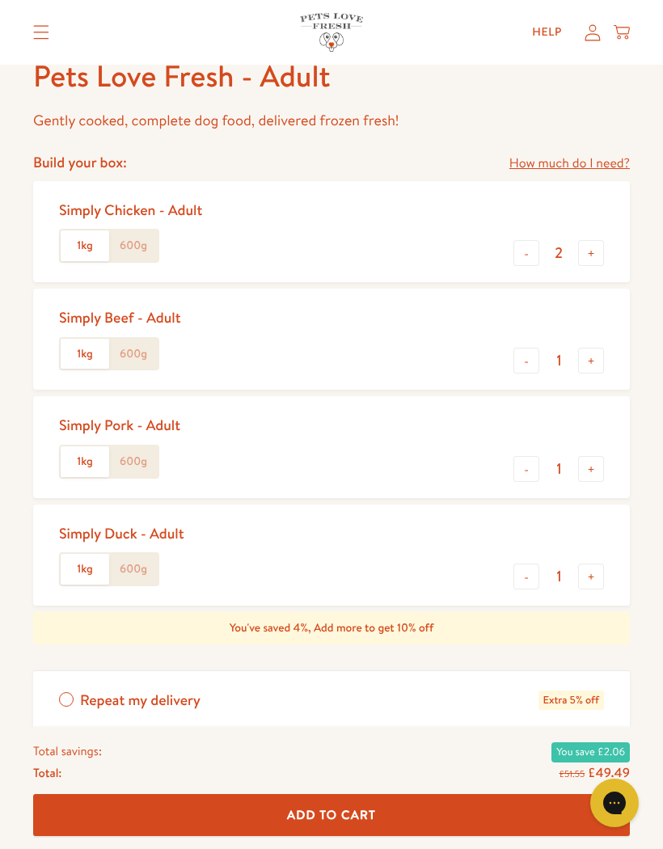
click at [525, 248] on button "-" at bounding box center [527, 253] width 26 height 26
type input "1"
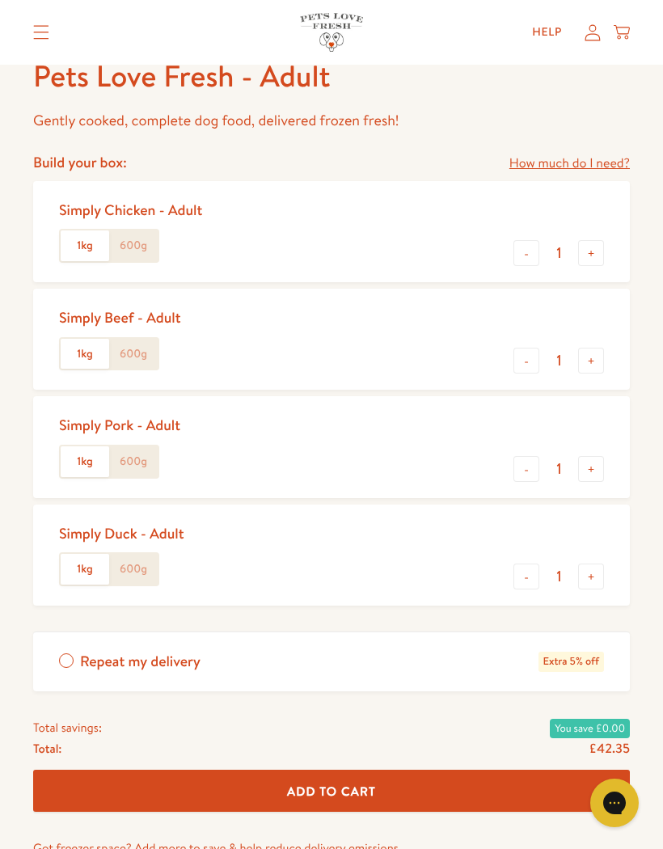
click at [143, 244] on label "600g" at bounding box center [133, 246] width 49 height 31
click at [0, 0] on input "600g" at bounding box center [0, 0] width 0 height 0
click at [140, 359] on label "600g" at bounding box center [133, 354] width 49 height 31
click at [0, 0] on input "600g" at bounding box center [0, 0] width 0 height 0
click at [141, 463] on label "600g" at bounding box center [133, 461] width 49 height 31
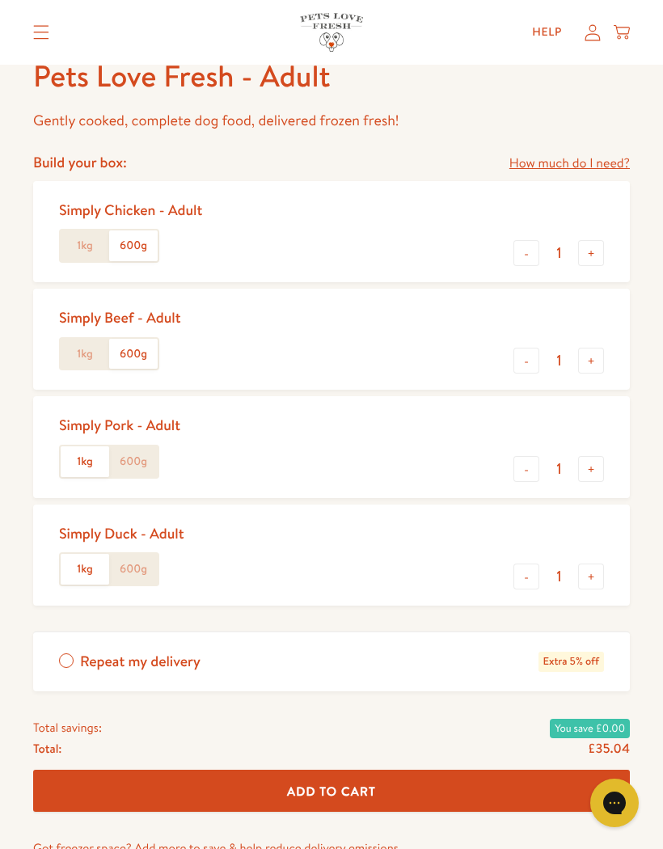
click at [0, 0] on input "600g" at bounding box center [0, 0] width 0 height 0
click at [133, 577] on label "600g" at bounding box center [133, 569] width 49 height 31
click at [0, 0] on input "600g" at bounding box center [0, 0] width 0 height 0
click at [597, 359] on button "+" at bounding box center [591, 361] width 26 height 26
type input "2"
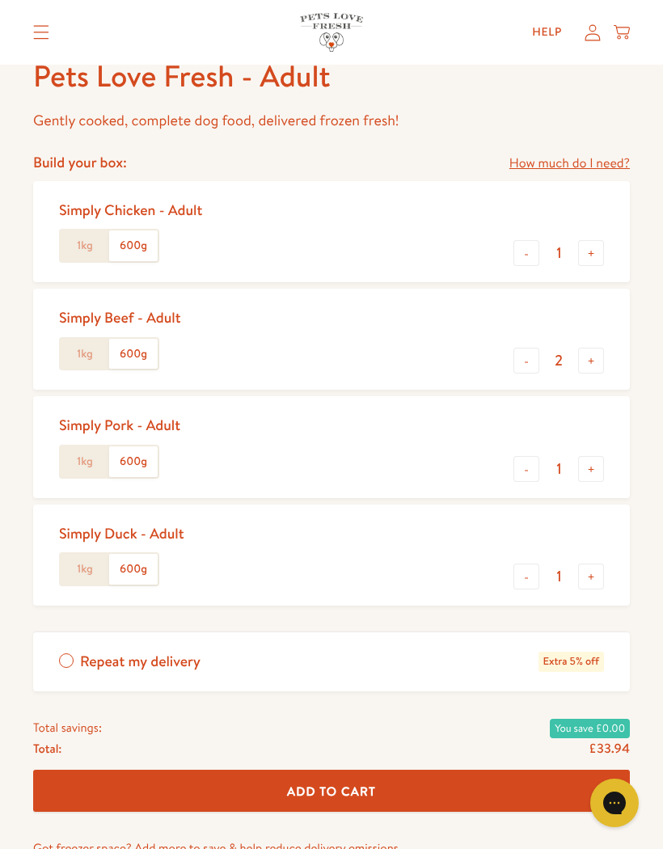
click at [588, 573] on button "+" at bounding box center [591, 577] width 26 height 26
type input "2"
click at [349, 783] on span "Add To Cart" at bounding box center [331, 791] width 89 height 17
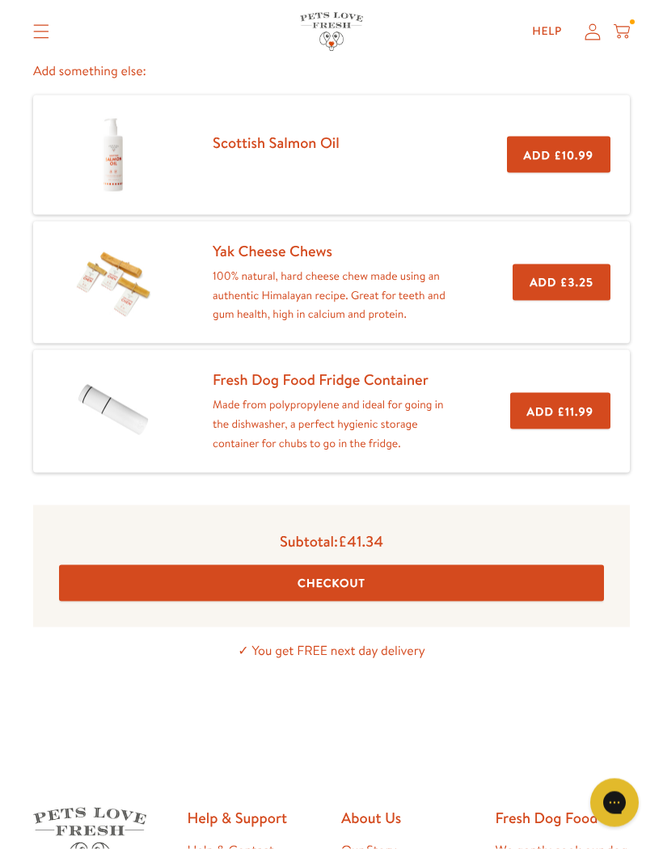
scroll to position [320, 0]
click at [350, 581] on button "Checkout" at bounding box center [331, 583] width 545 height 36
